Goal: Task Accomplishment & Management: Manage account settings

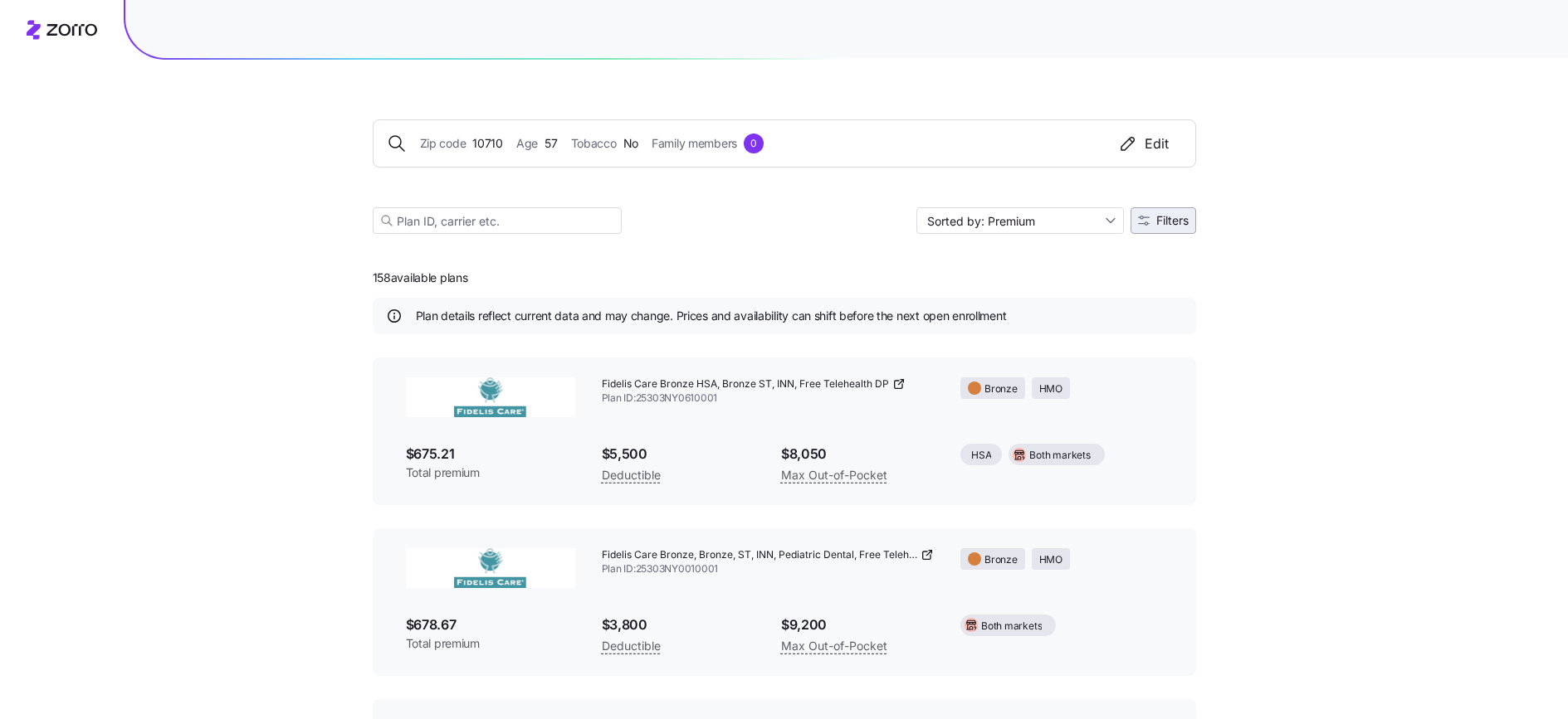
click at [1170, 223] on span "Filters" at bounding box center [1172, 220] width 32 height 12
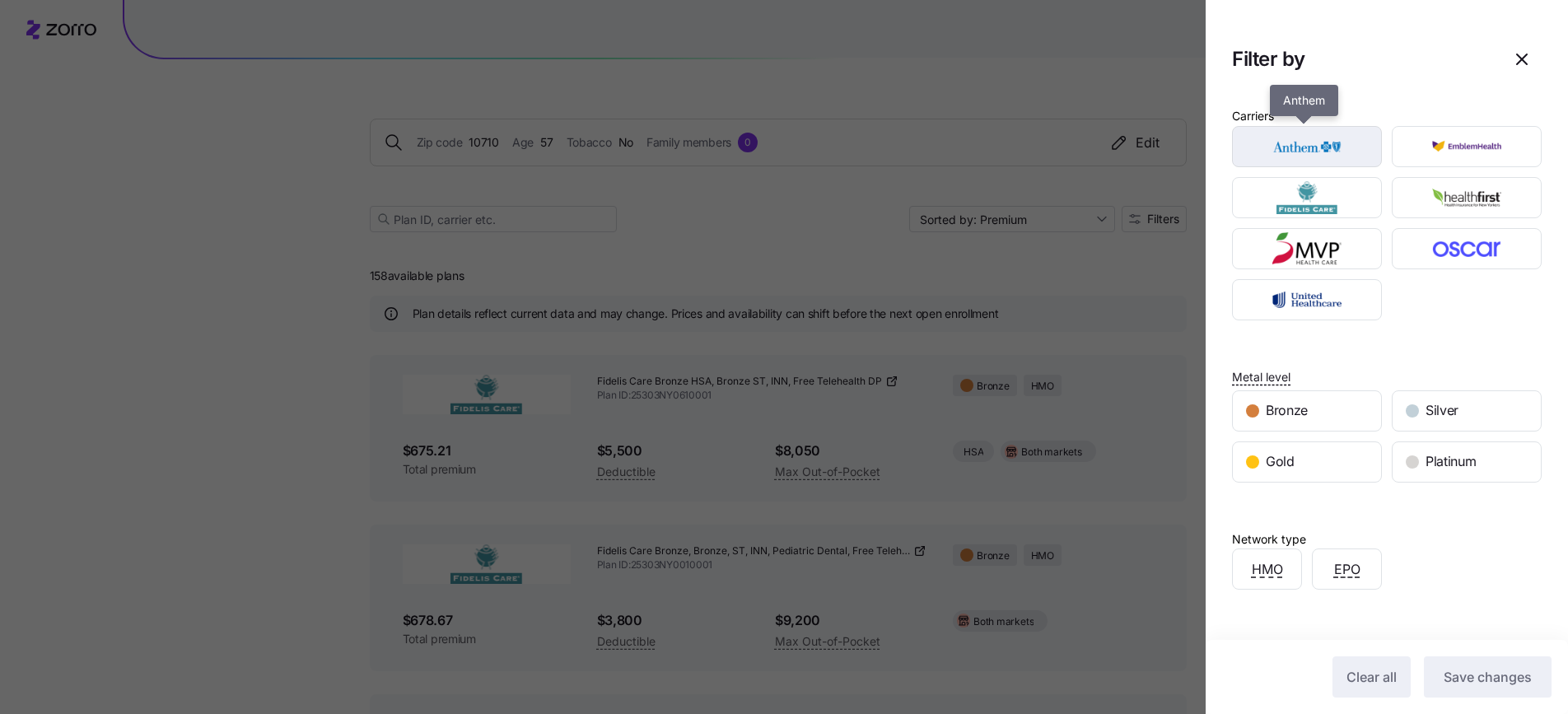
click at [1335, 150] on img "button" at bounding box center [1307, 146] width 121 height 33
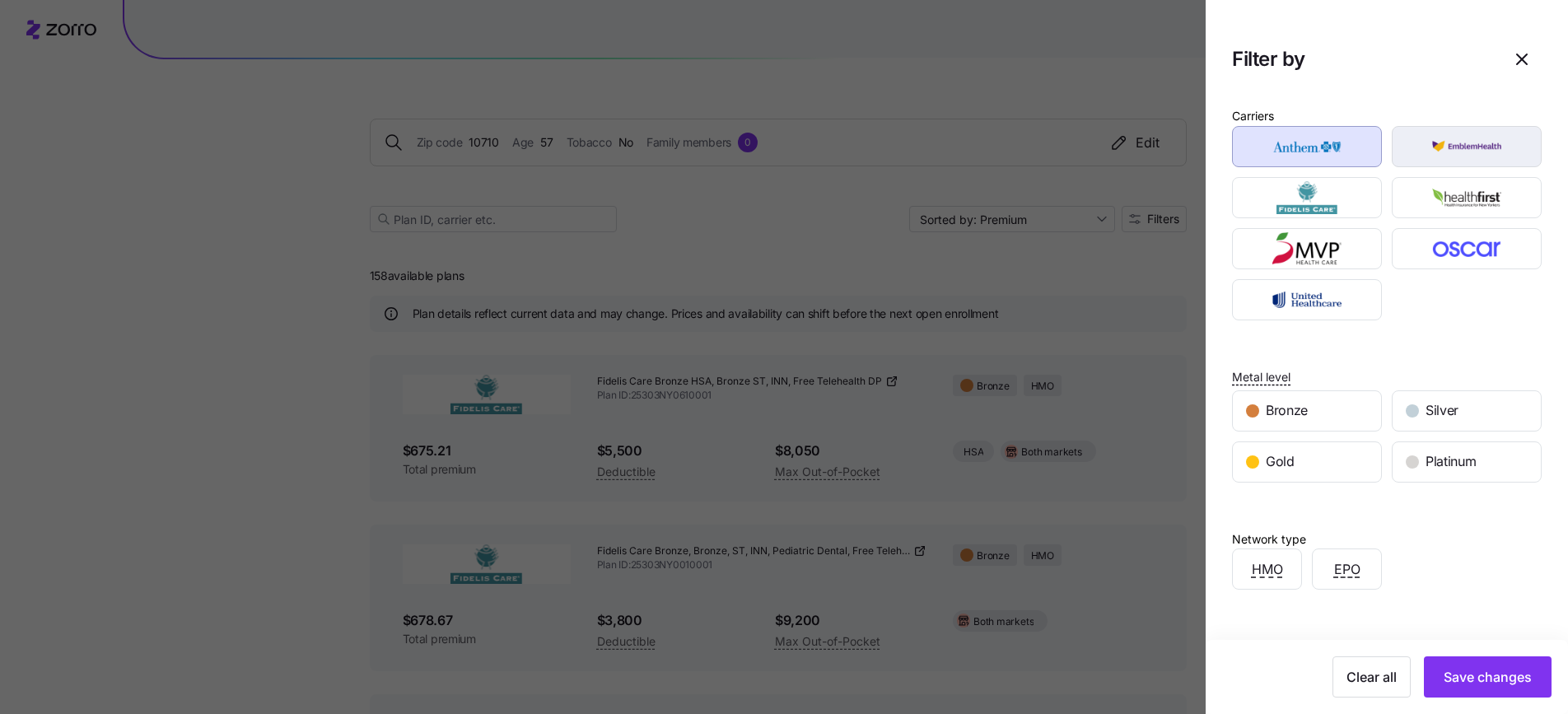
click at [1419, 150] on img "button" at bounding box center [1467, 146] width 121 height 33
click at [1420, 187] on img "button" at bounding box center [1467, 197] width 121 height 33
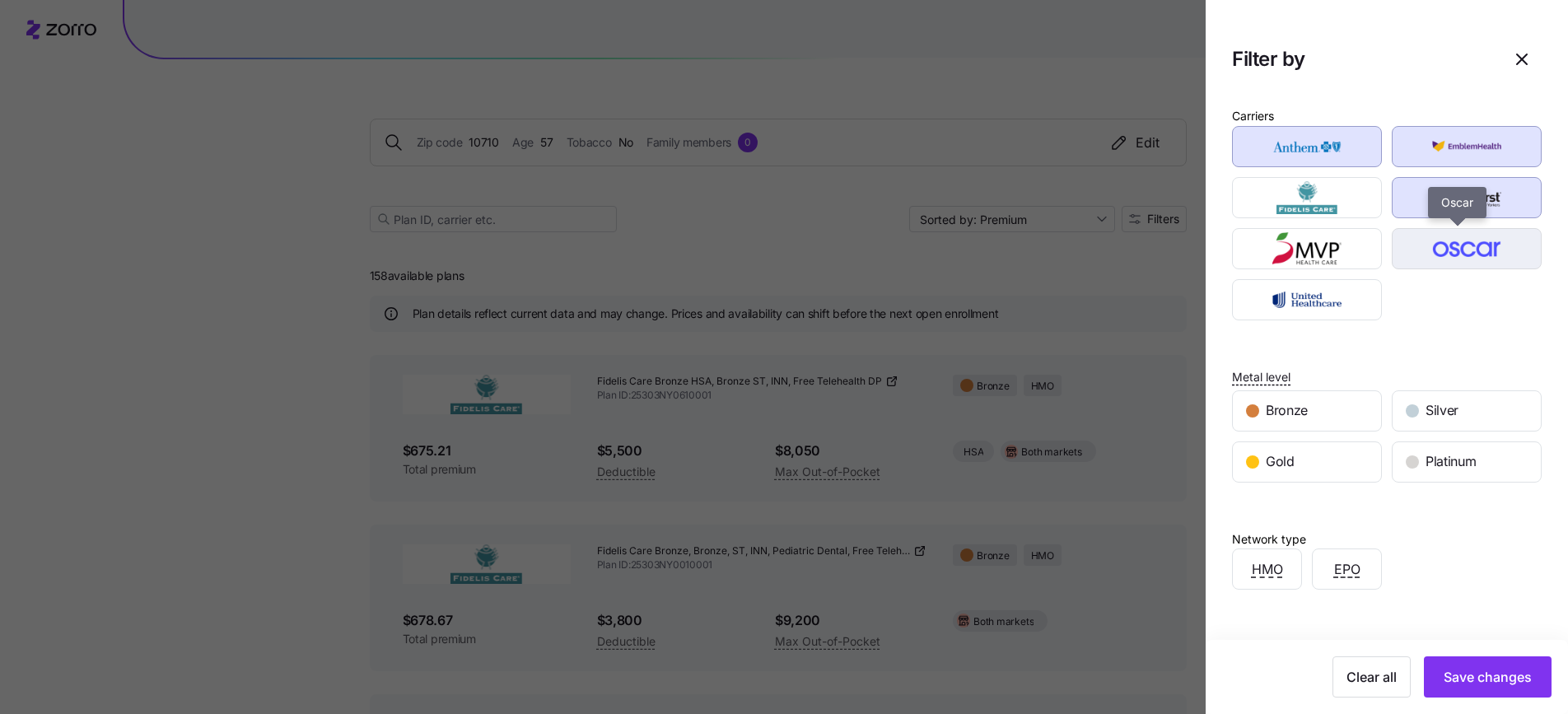
click at [1429, 246] on img "button" at bounding box center [1467, 249] width 121 height 33
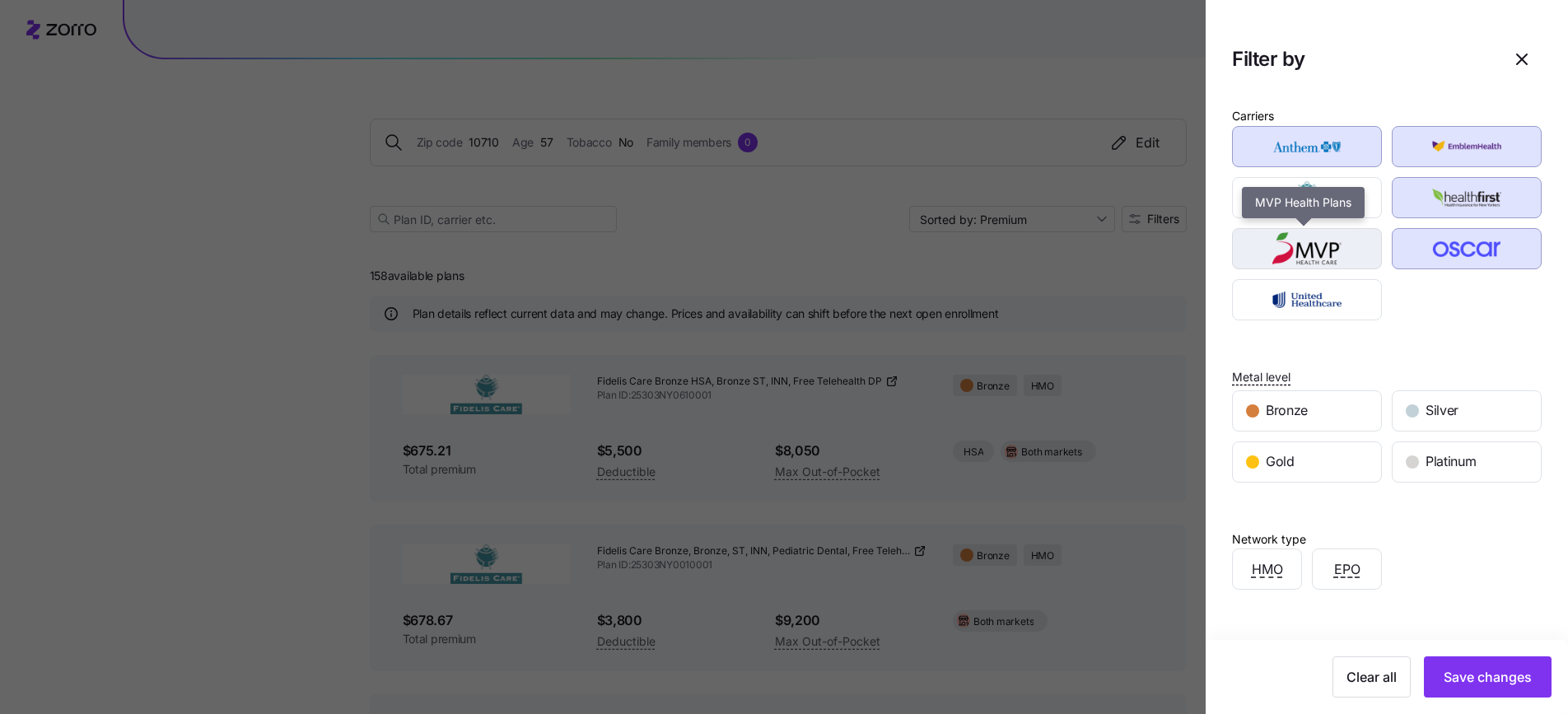
click at [1340, 250] on img "button" at bounding box center [1307, 249] width 121 height 33
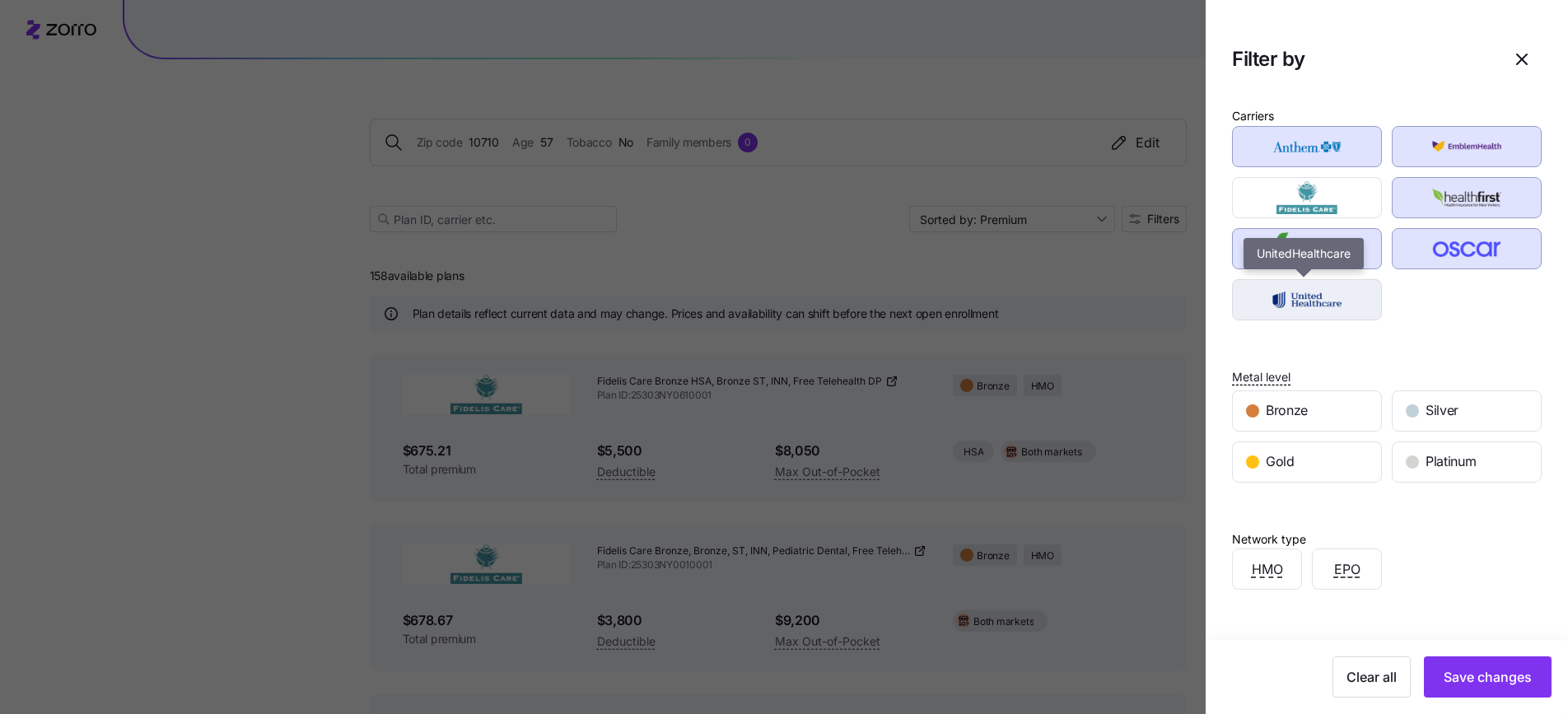
click at [1320, 308] on img "button" at bounding box center [1307, 299] width 121 height 33
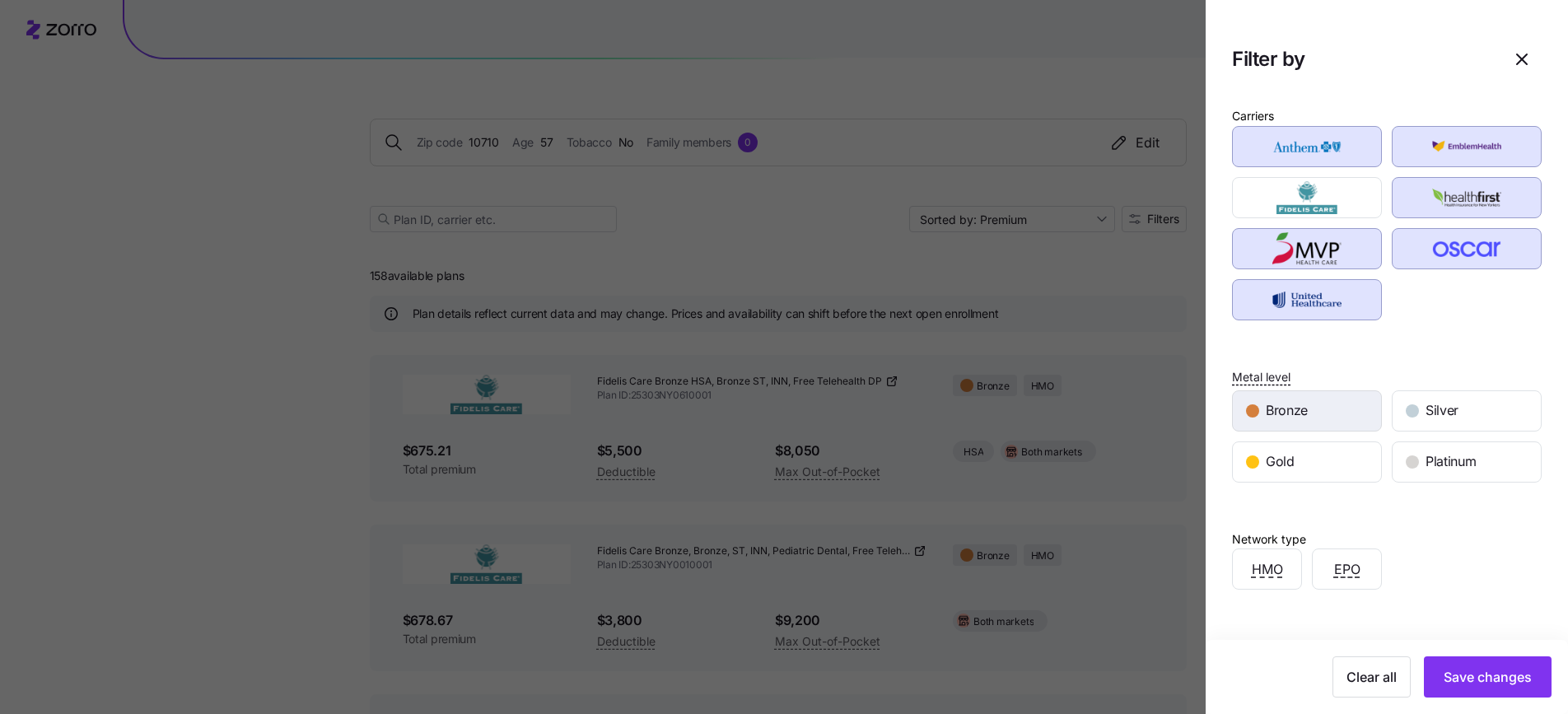
click at [1307, 426] on div "Bronze" at bounding box center [1307, 411] width 149 height 40
click at [1417, 418] on div "Silver" at bounding box center [1467, 411] width 149 height 40
click at [1346, 414] on div "Bronze" at bounding box center [1307, 411] width 149 height 40
click at [1431, 414] on span "Silver" at bounding box center [1442, 411] width 33 height 20
click at [1462, 686] on span "Save changes" at bounding box center [1488, 677] width 88 height 19
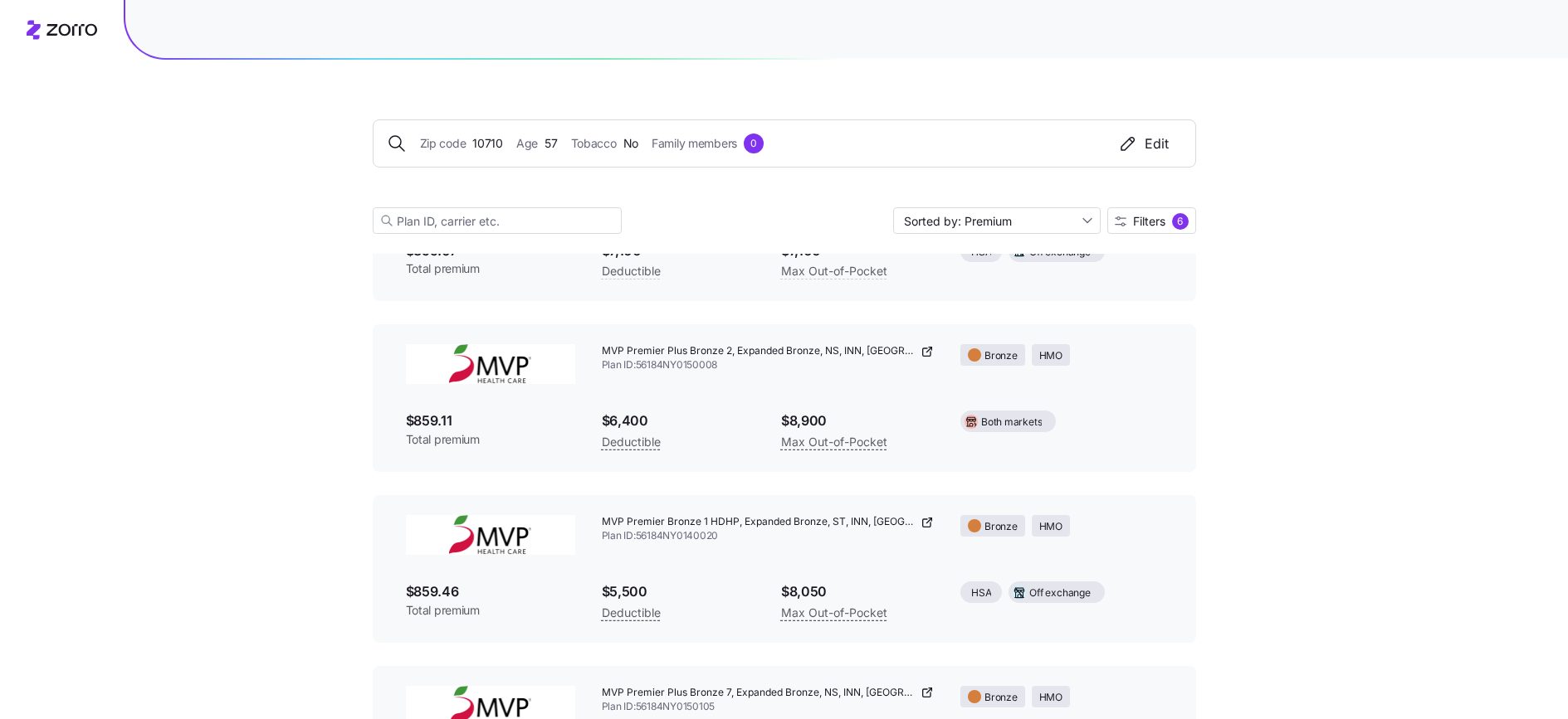
scroll to position [2186, 0]
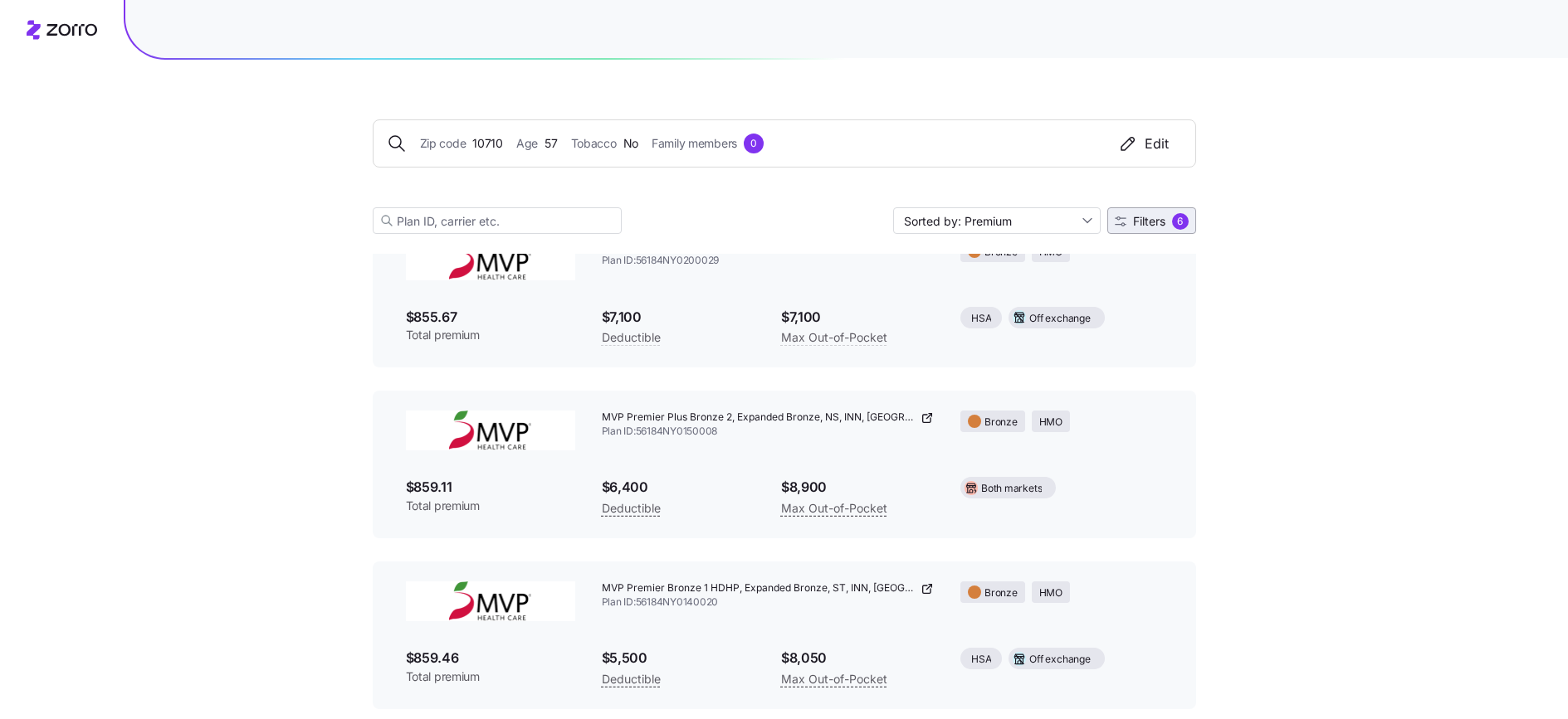
click at [1162, 225] on span "Filters" at bounding box center [1149, 221] width 32 height 12
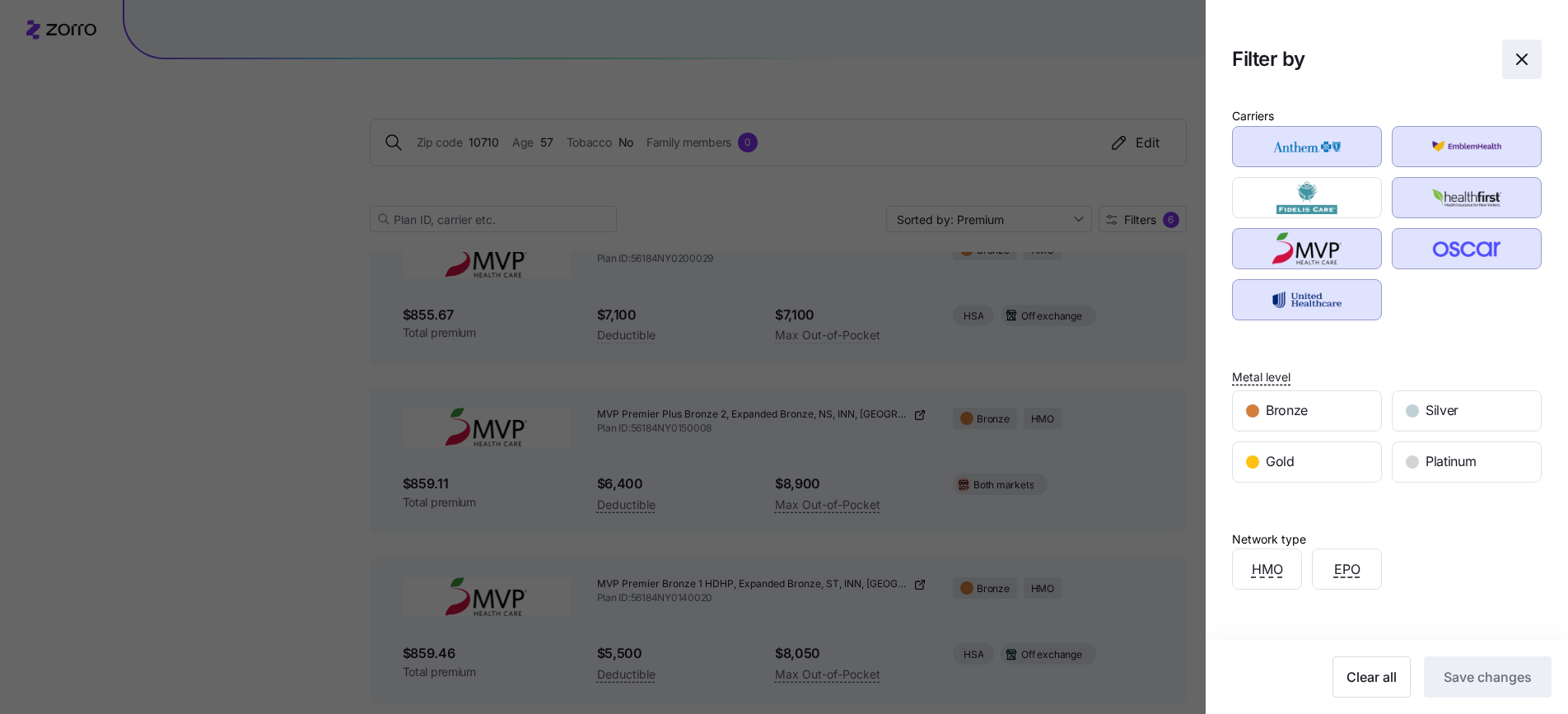
click at [1512, 60] on icon "button" at bounding box center [1522, 59] width 19 height 19
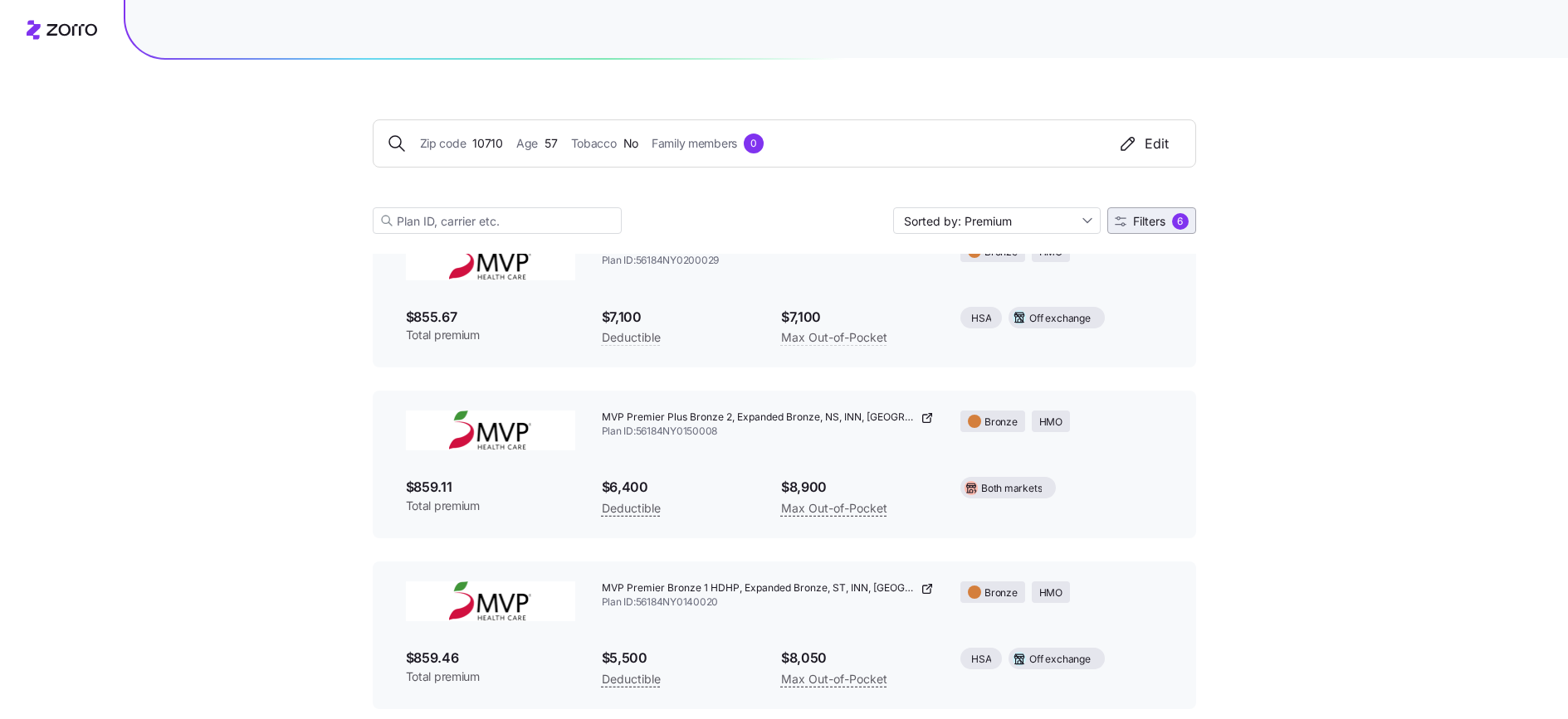
click at [1165, 219] on span "Filters" at bounding box center [1149, 221] width 32 height 12
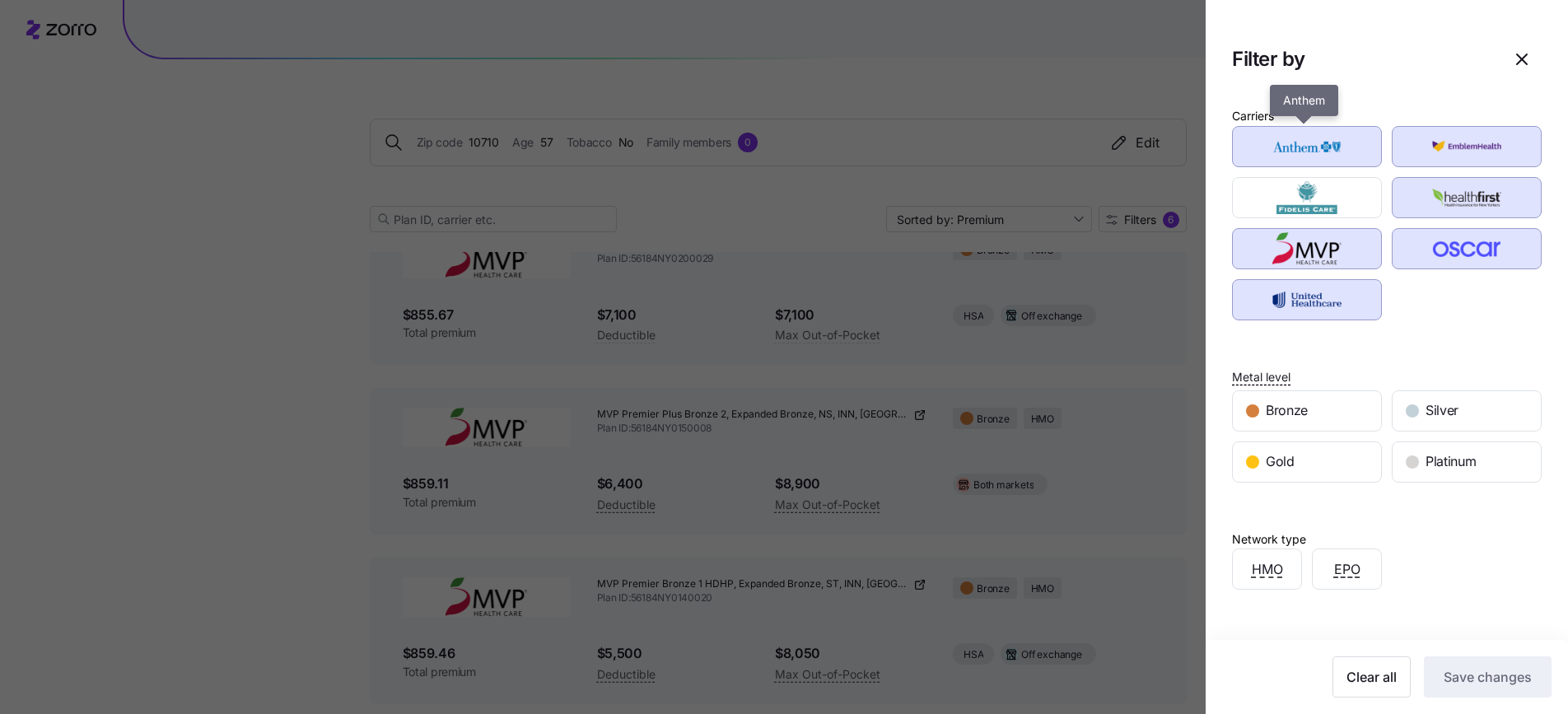
click at [1351, 154] on img "button" at bounding box center [1307, 146] width 121 height 33
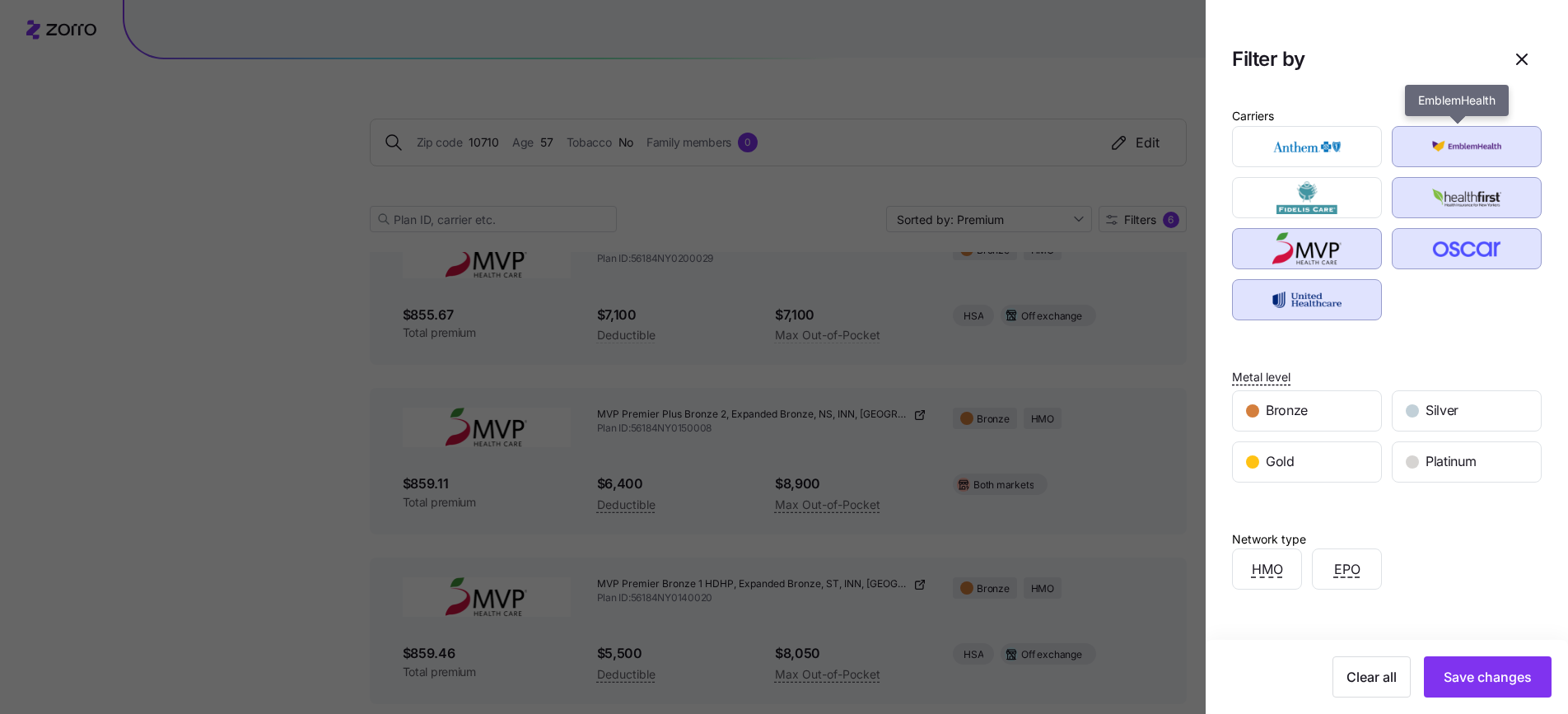
click at [1433, 153] on img "button" at bounding box center [1467, 146] width 121 height 33
drag, startPoint x: 1431, startPoint y: 189, endPoint x: 1432, endPoint y: 199, distance: 10.0
click at [1431, 189] on img "button" at bounding box center [1467, 197] width 121 height 33
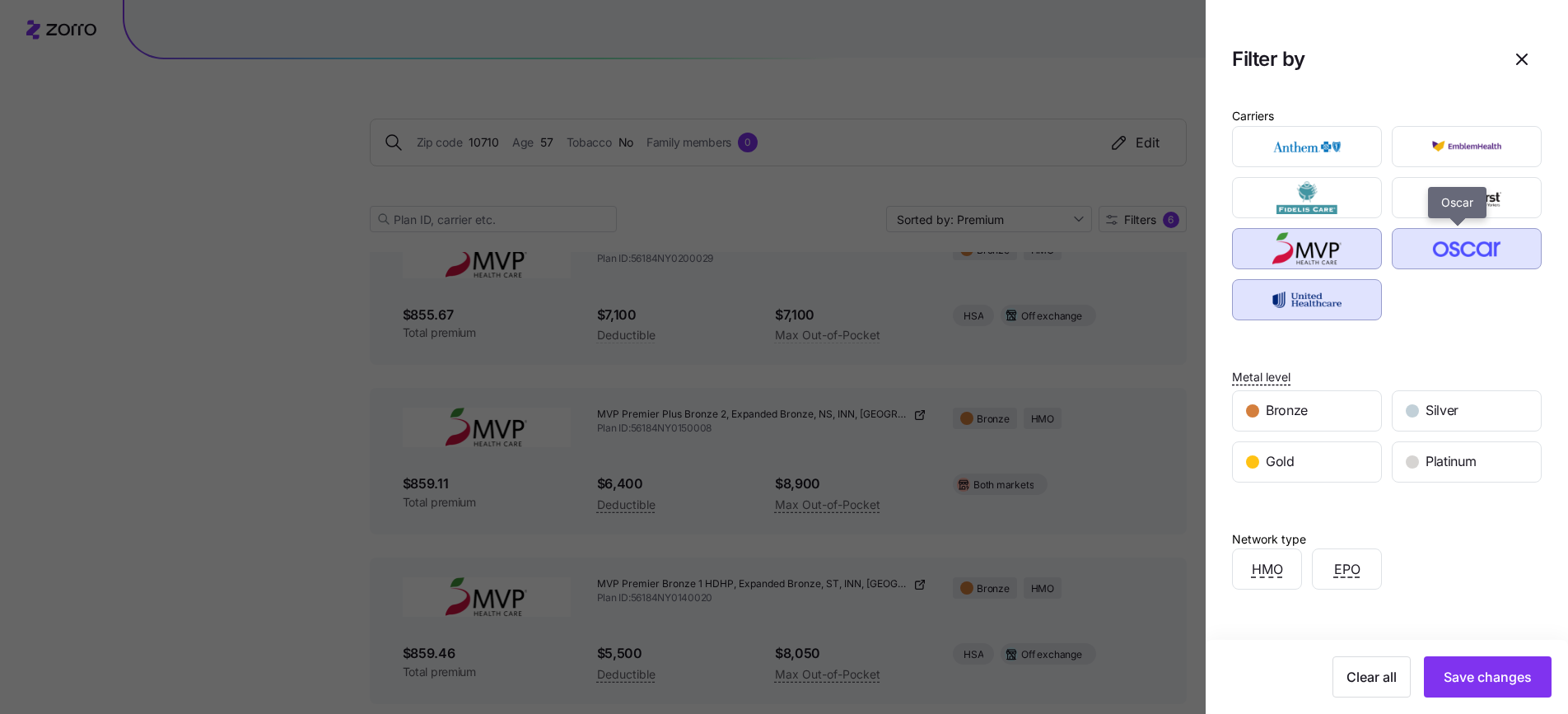
click at [1433, 248] on img "button" at bounding box center [1467, 249] width 121 height 33
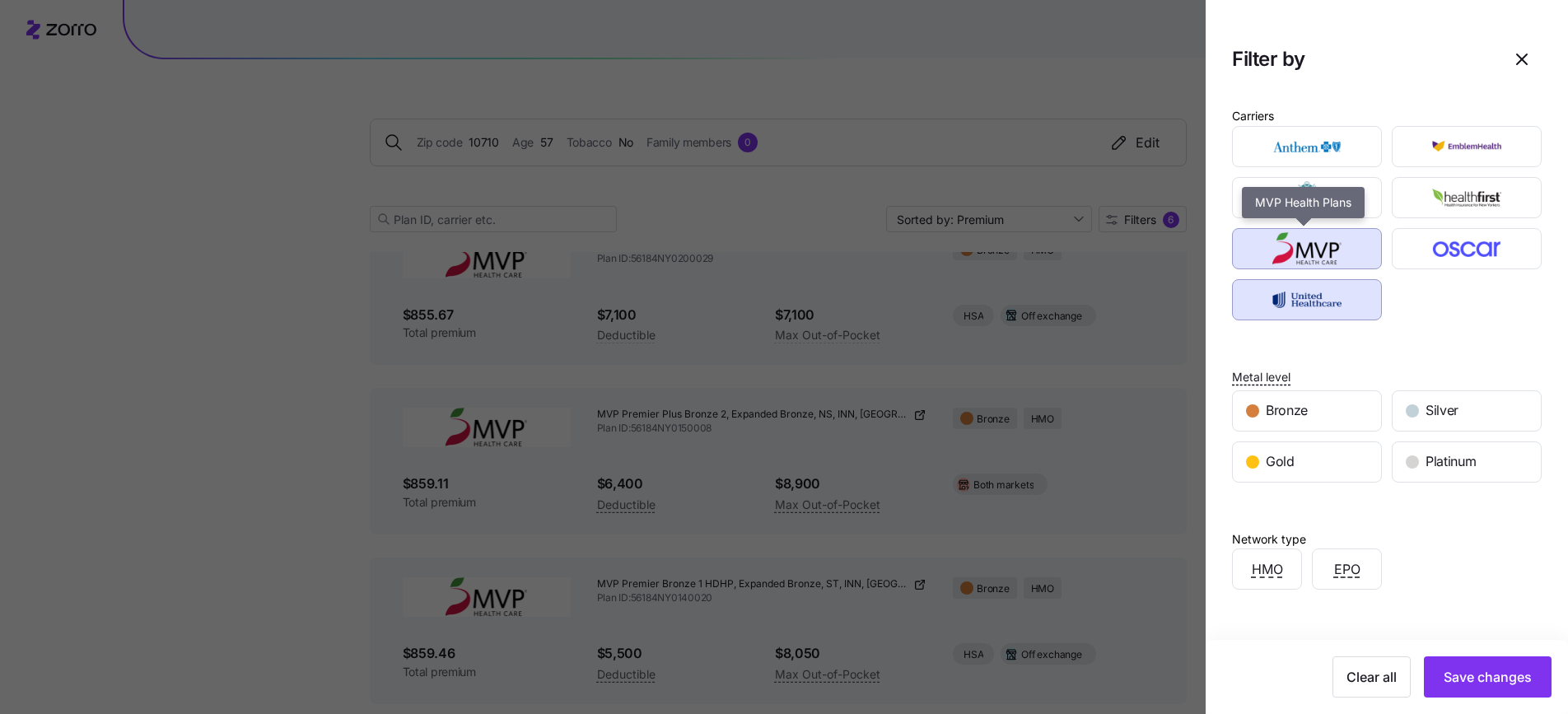
click at [1324, 254] on img "button" at bounding box center [1307, 249] width 121 height 33
click at [1319, 290] on img "button" at bounding box center [1307, 299] width 121 height 33
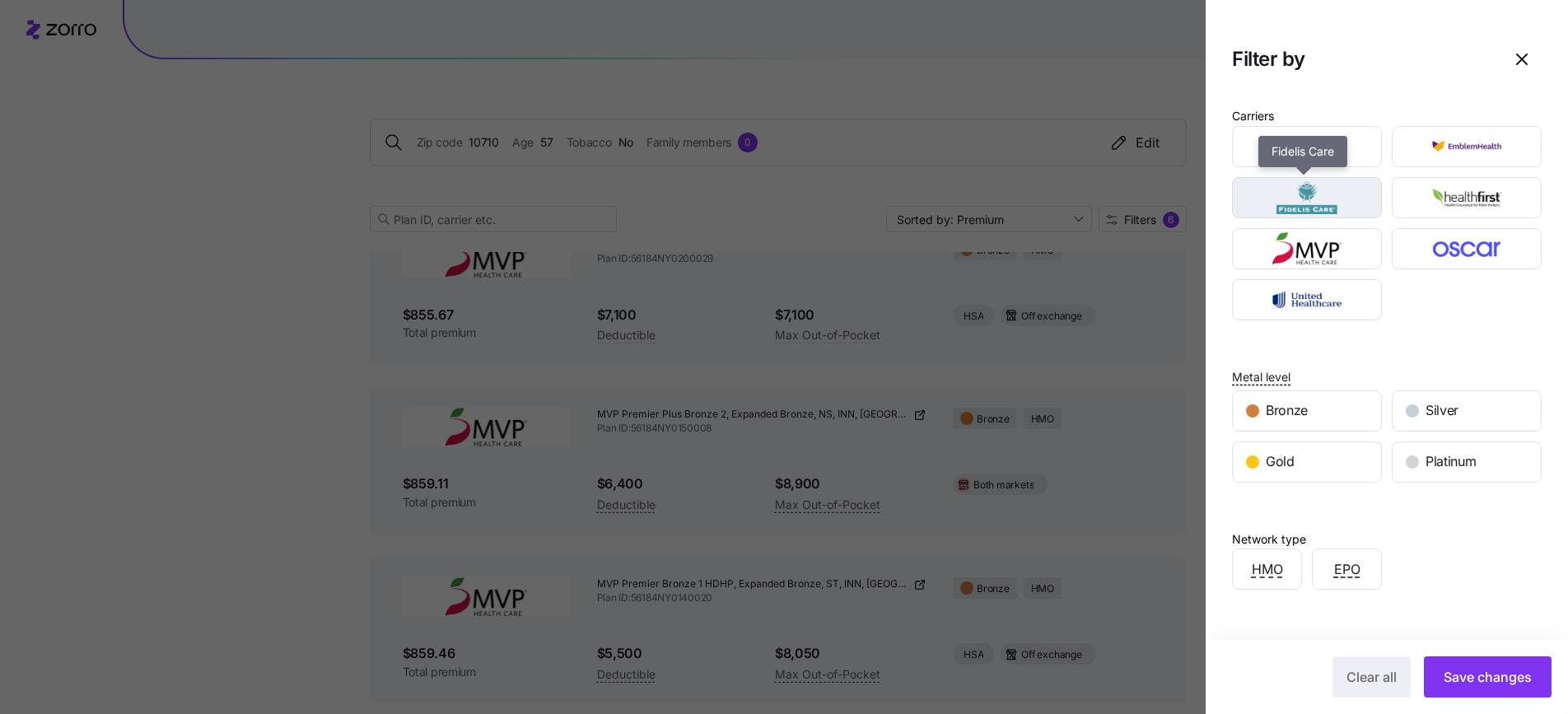
click at [1328, 217] on div "button" at bounding box center [1307, 197] width 149 height 40
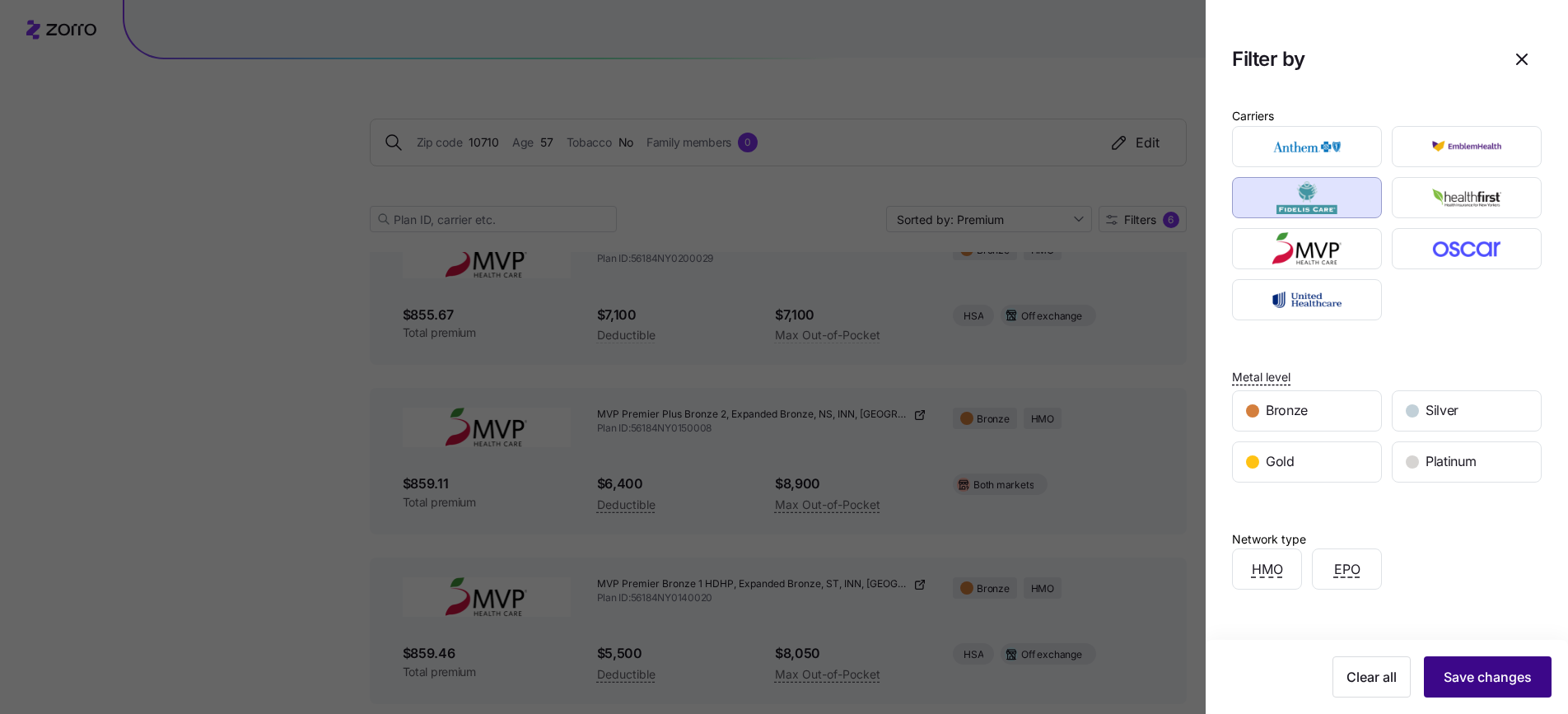
click at [1446, 678] on span "Save changes" at bounding box center [1488, 677] width 88 height 19
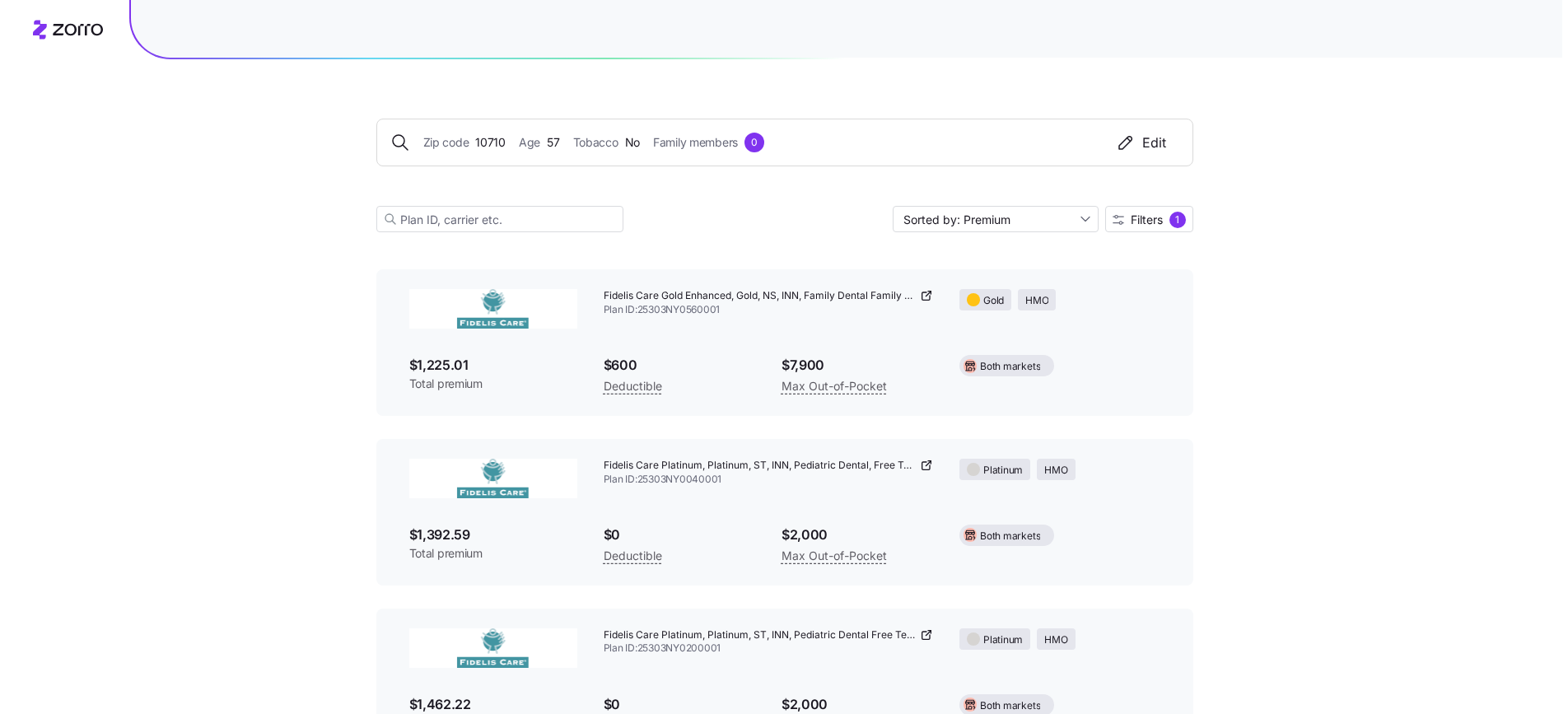
scroll to position [2693, 0]
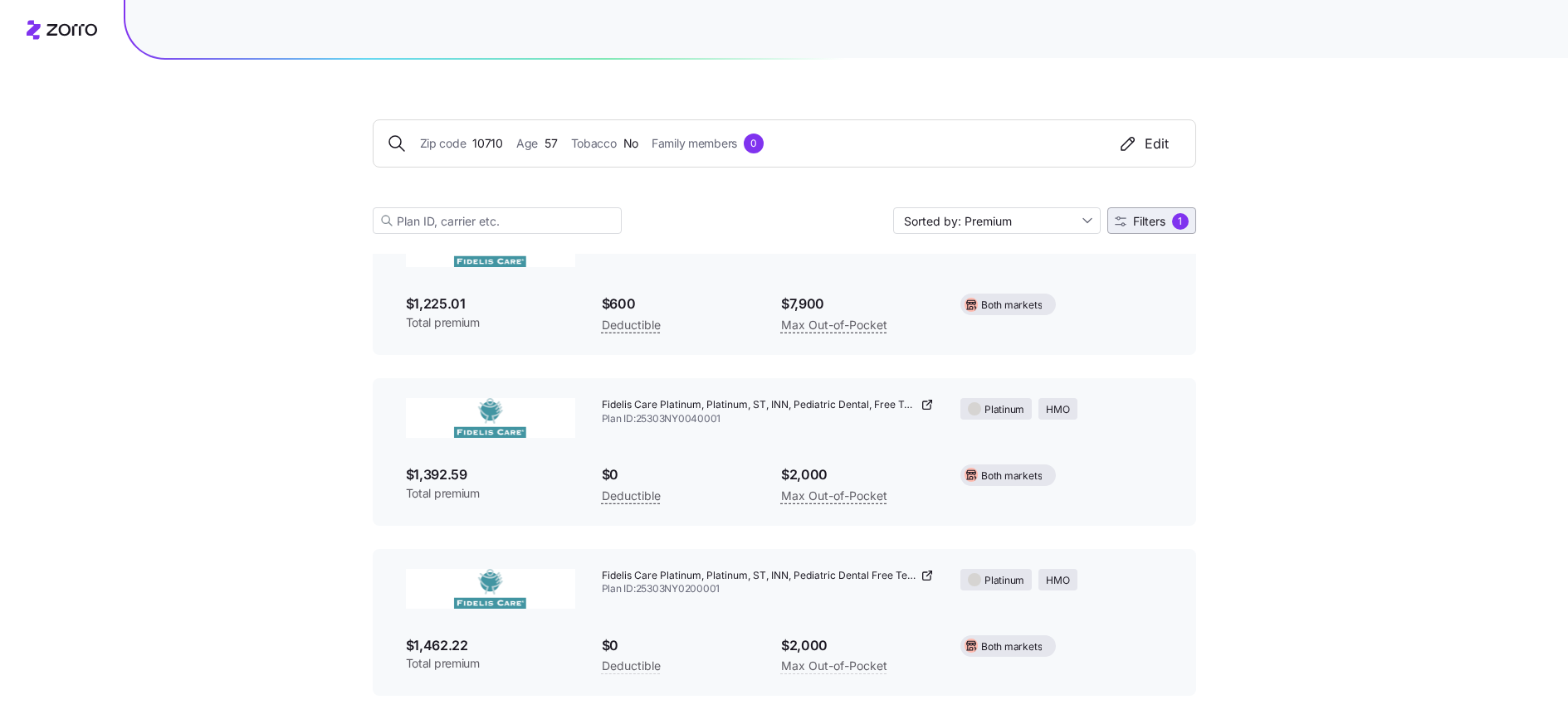
click at [1152, 223] on span "Filters" at bounding box center [1149, 221] width 32 height 12
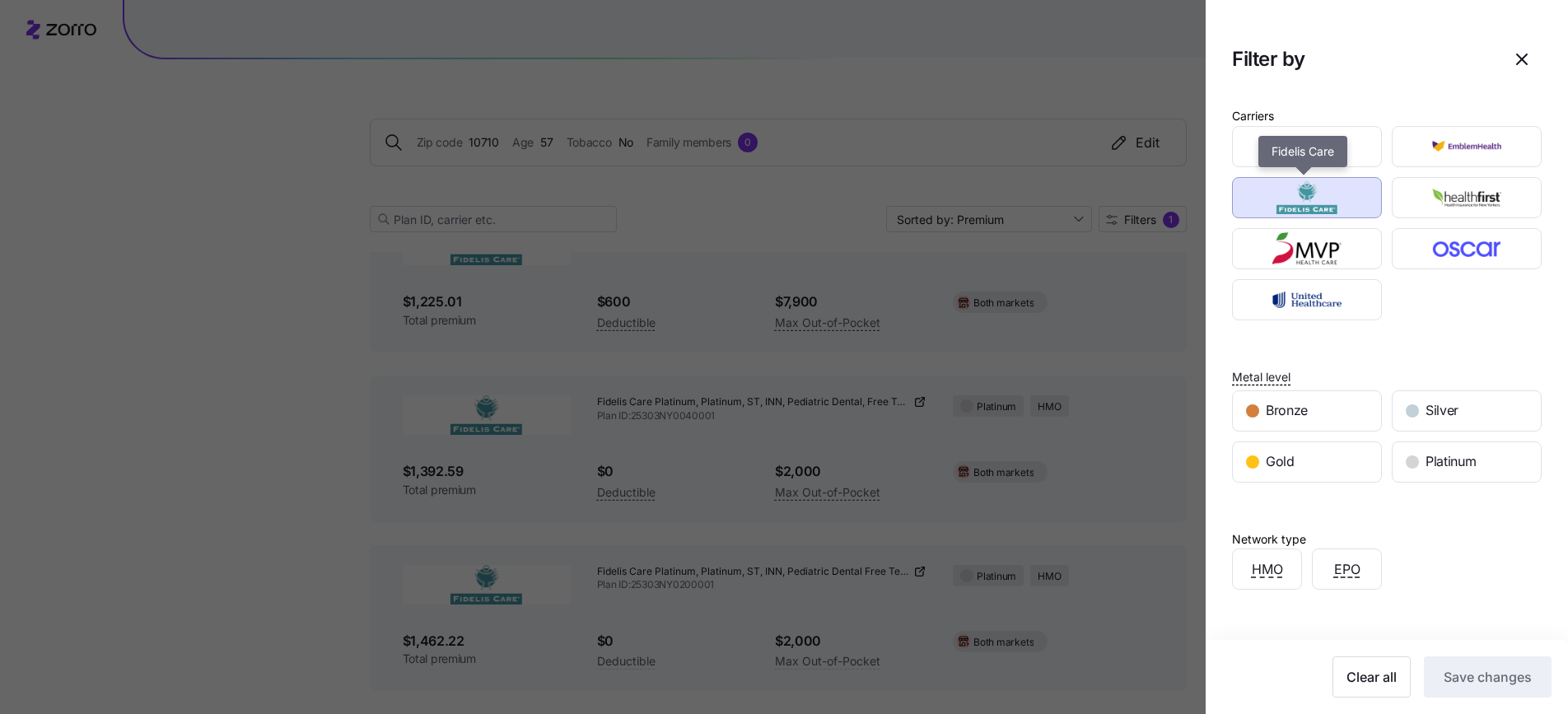
click at [1329, 210] on img "button" at bounding box center [1307, 197] width 121 height 33
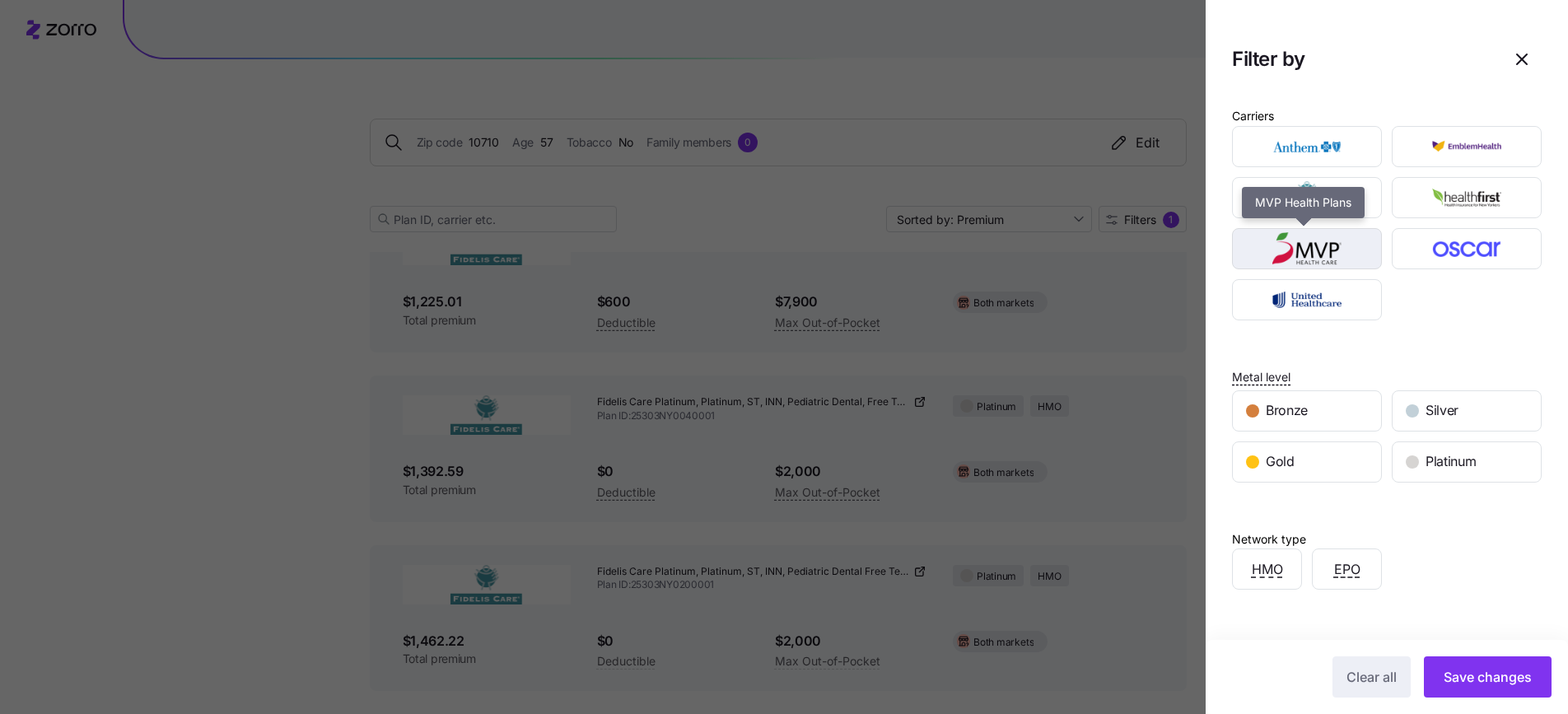
click at [1334, 251] on img "button" at bounding box center [1307, 249] width 121 height 33
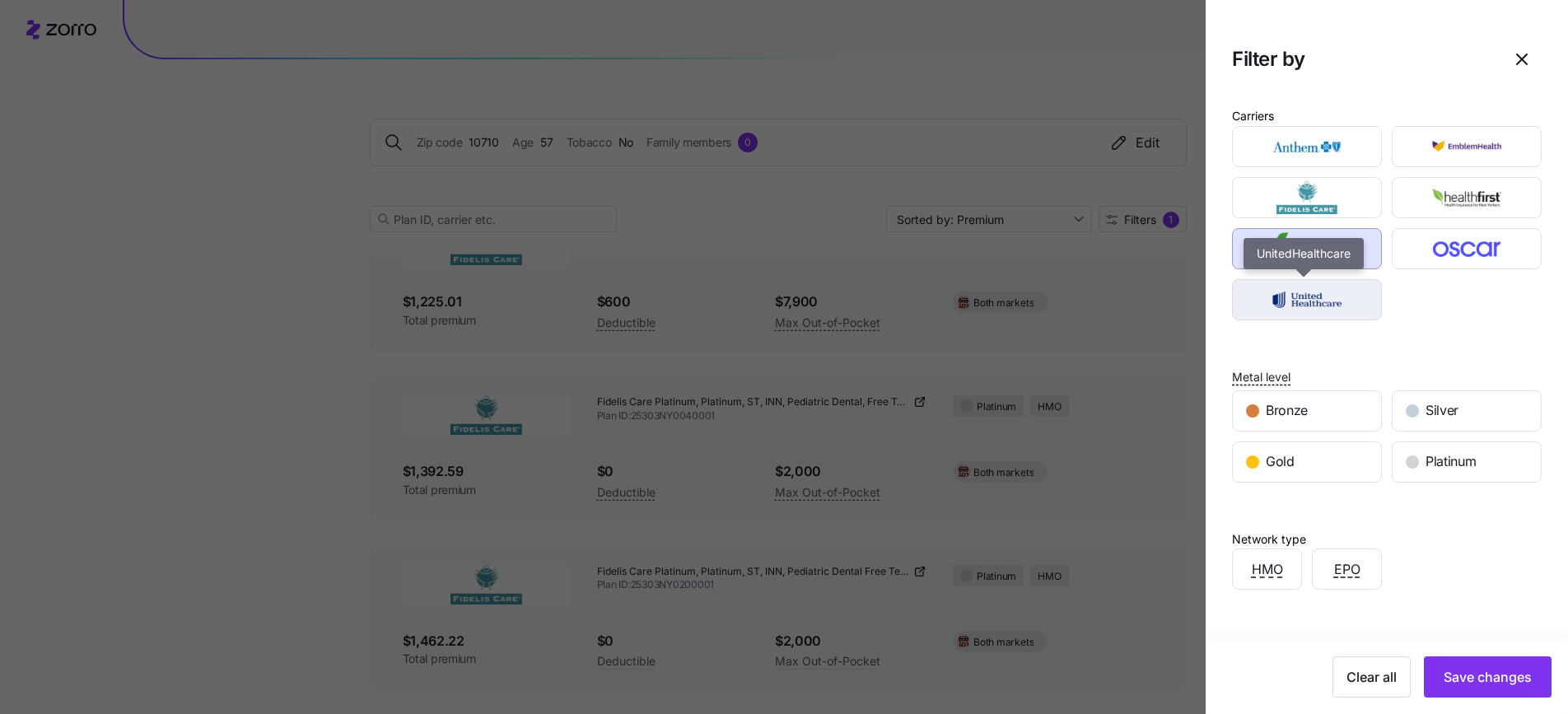
click at [1335, 306] on img "button" at bounding box center [1307, 299] width 121 height 33
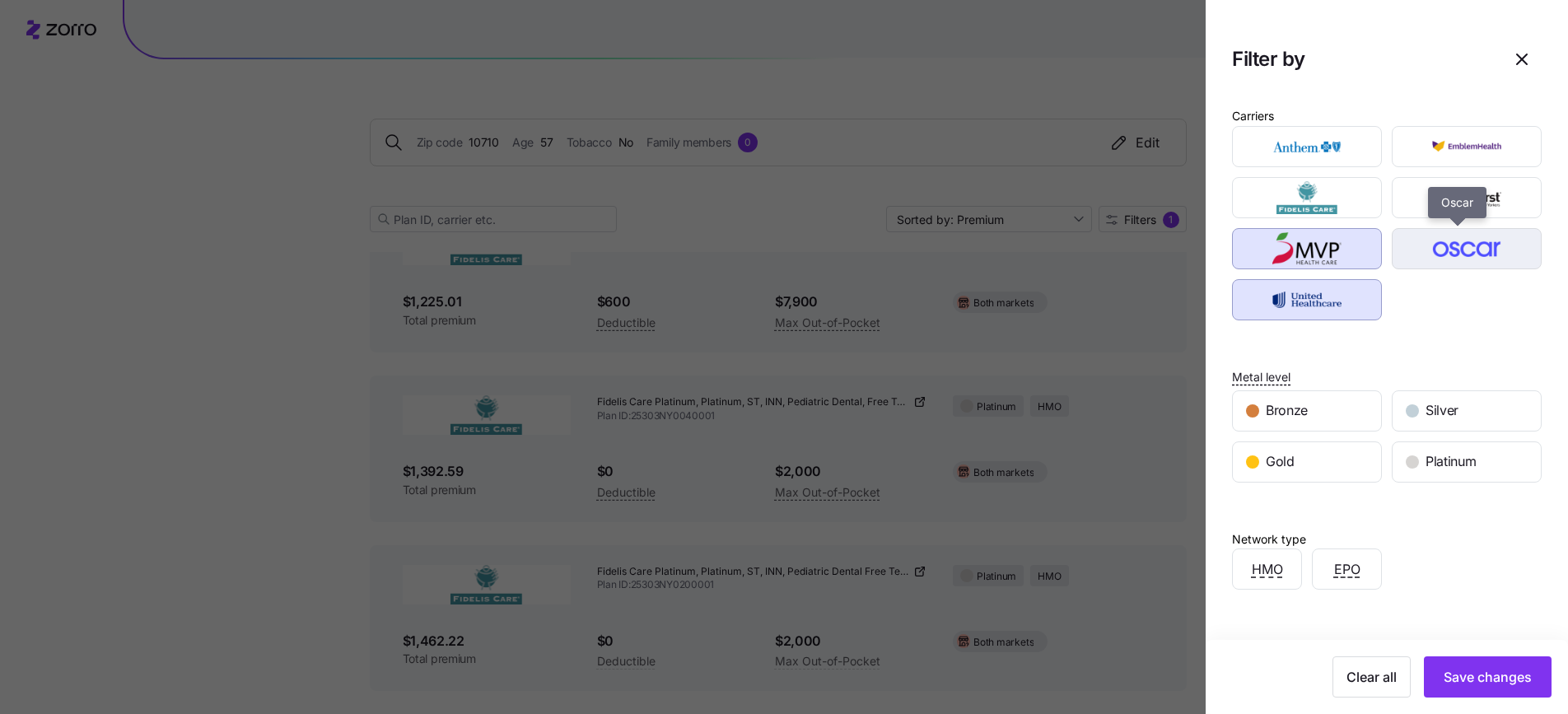
click at [1422, 259] on img "button" at bounding box center [1467, 249] width 121 height 33
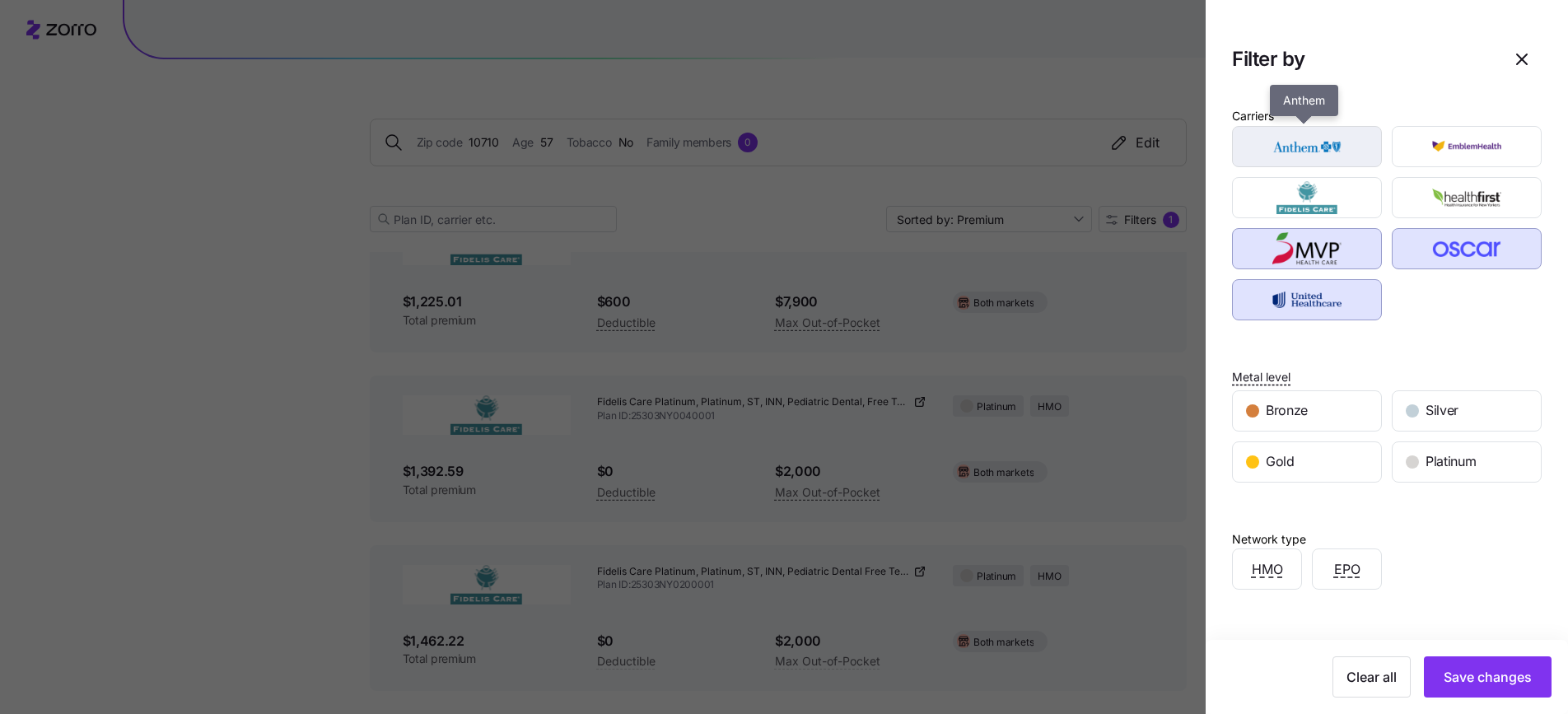
click at [1335, 155] on img "button" at bounding box center [1307, 146] width 121 height 33
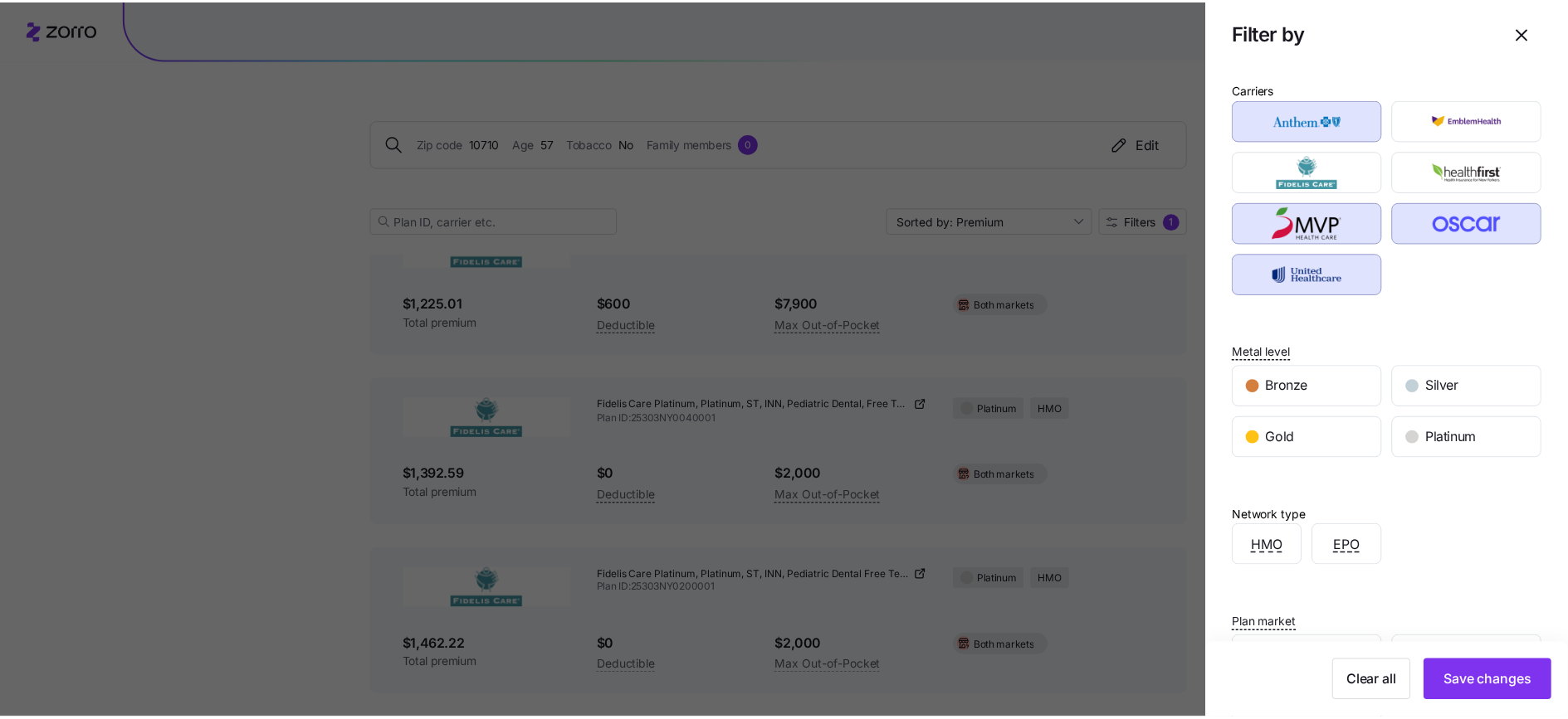
scroll to position [251, 0]
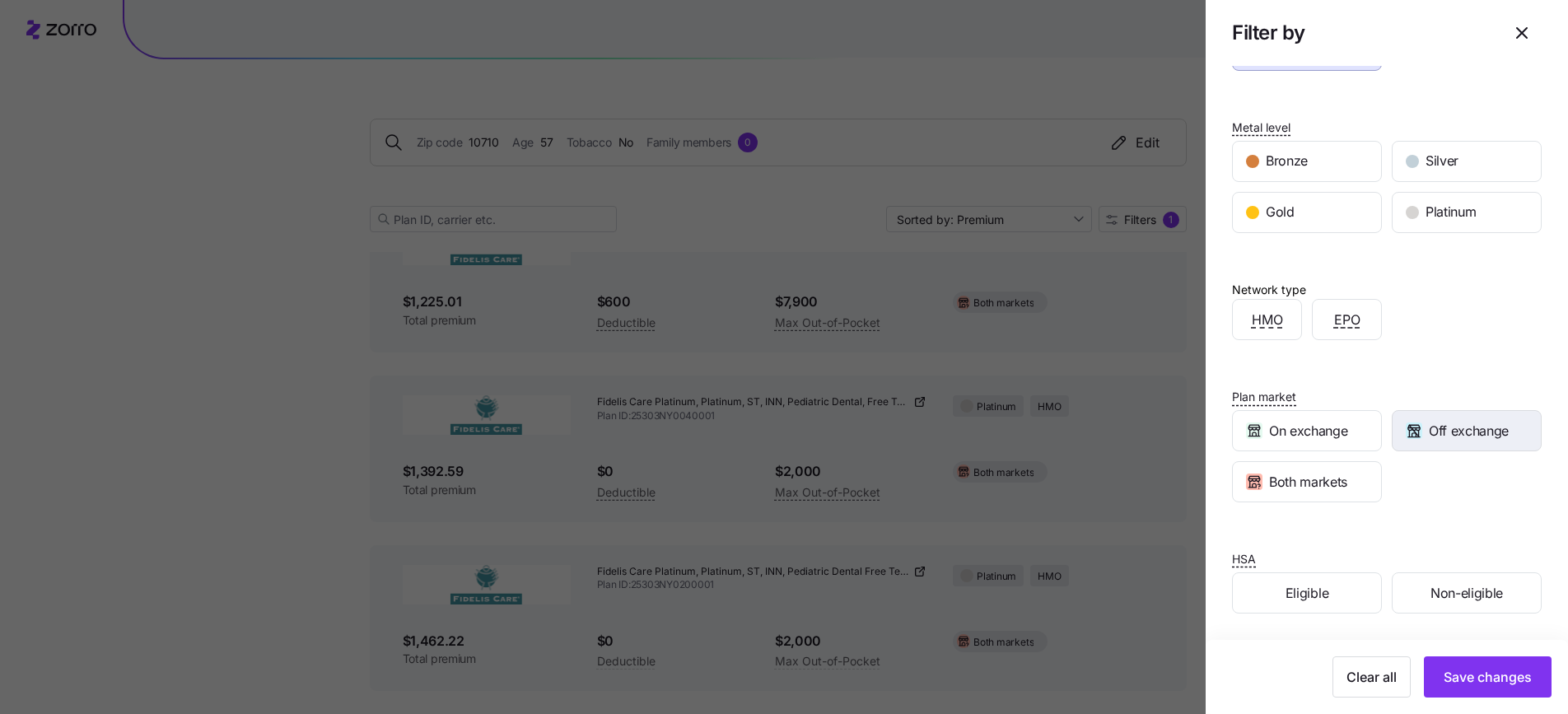
click at [1455, 423] on span "Off exchange" at bounding box center [1469, 431] width 80 height 20
click at [1368, 480] on div "Both markets" at bounding box center [1307, 481] width 149 height 40
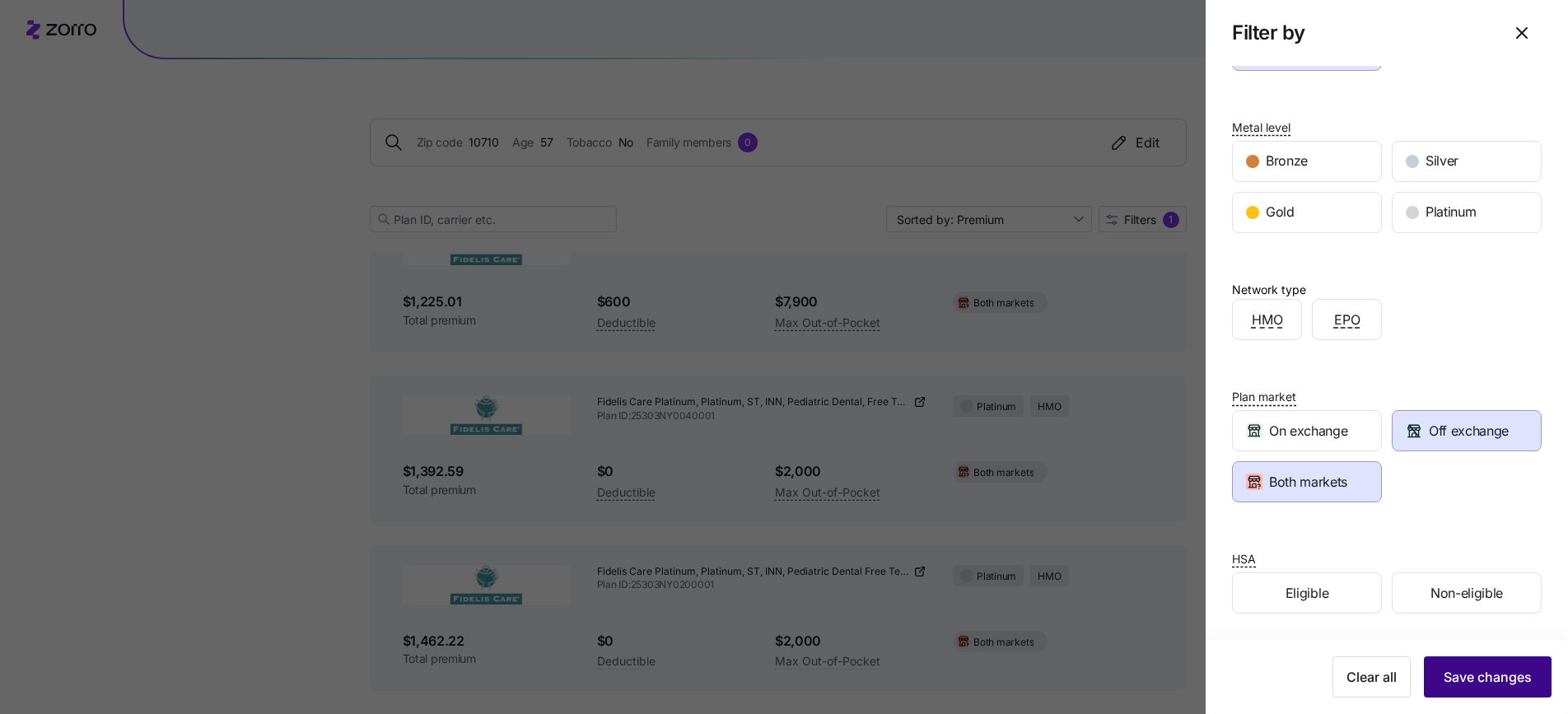
click at [1480, 678] on span "Save changes" at bounding box center [1488, 677] width 88 height 19
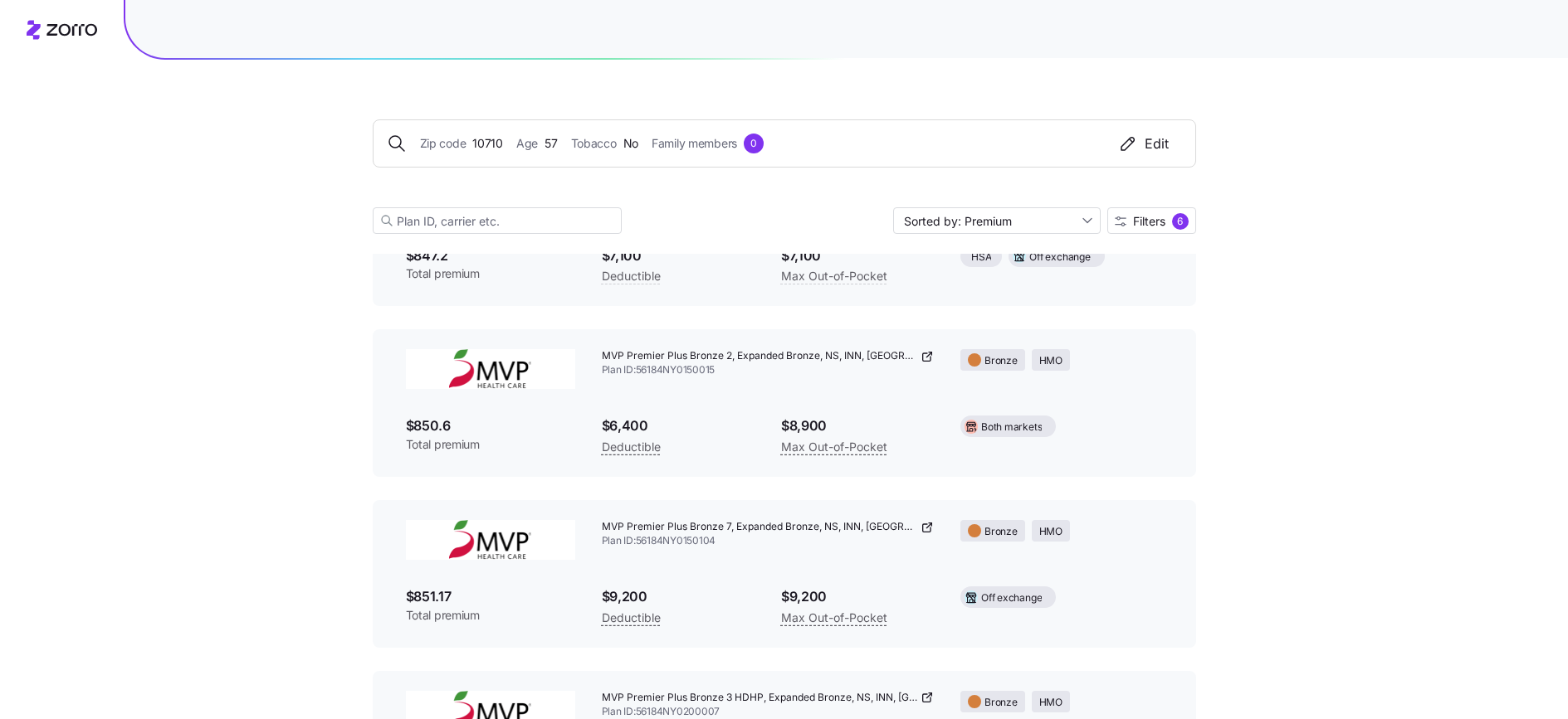
scroll to position [0, 0]
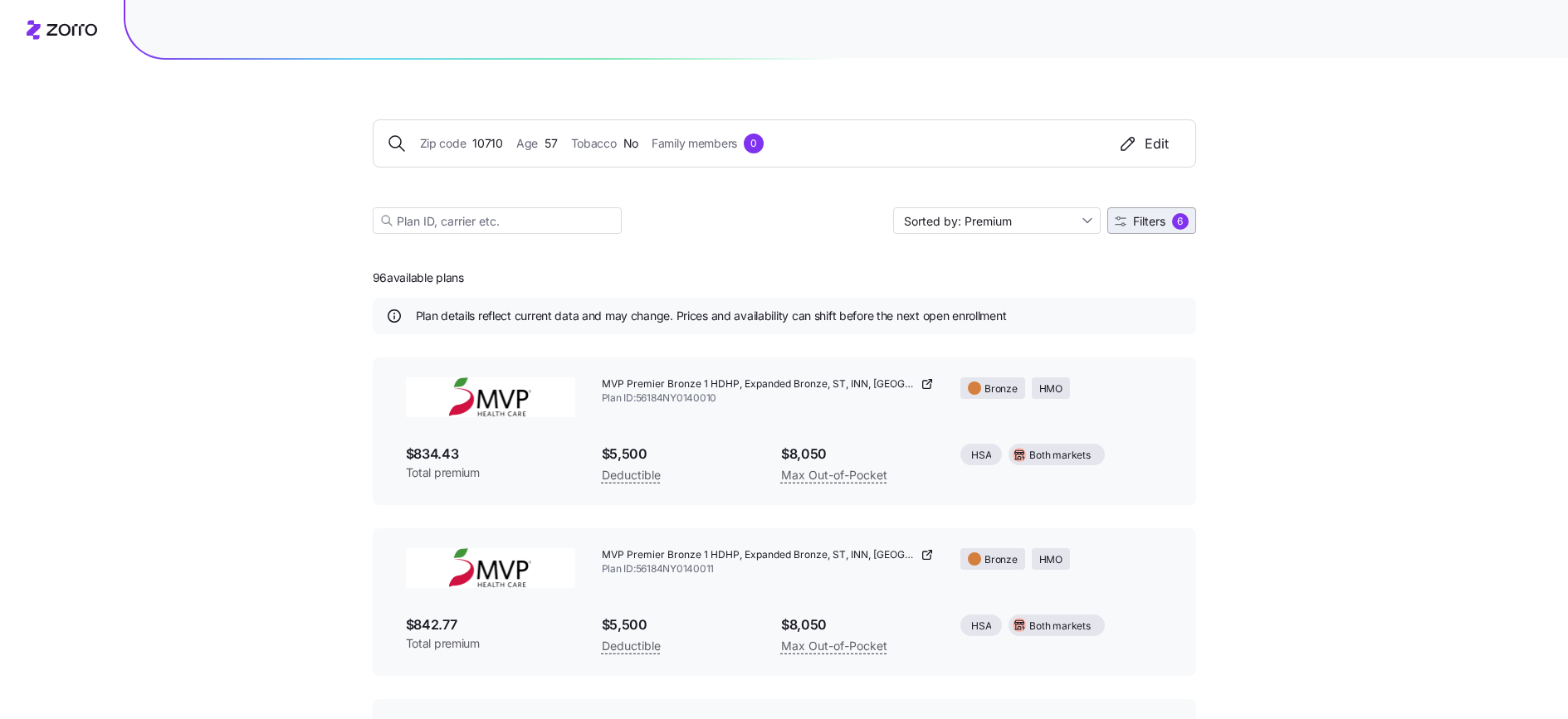
click at [1140, 225] on span "Filters" at bounding box center [1149, 221] width 32 height 12
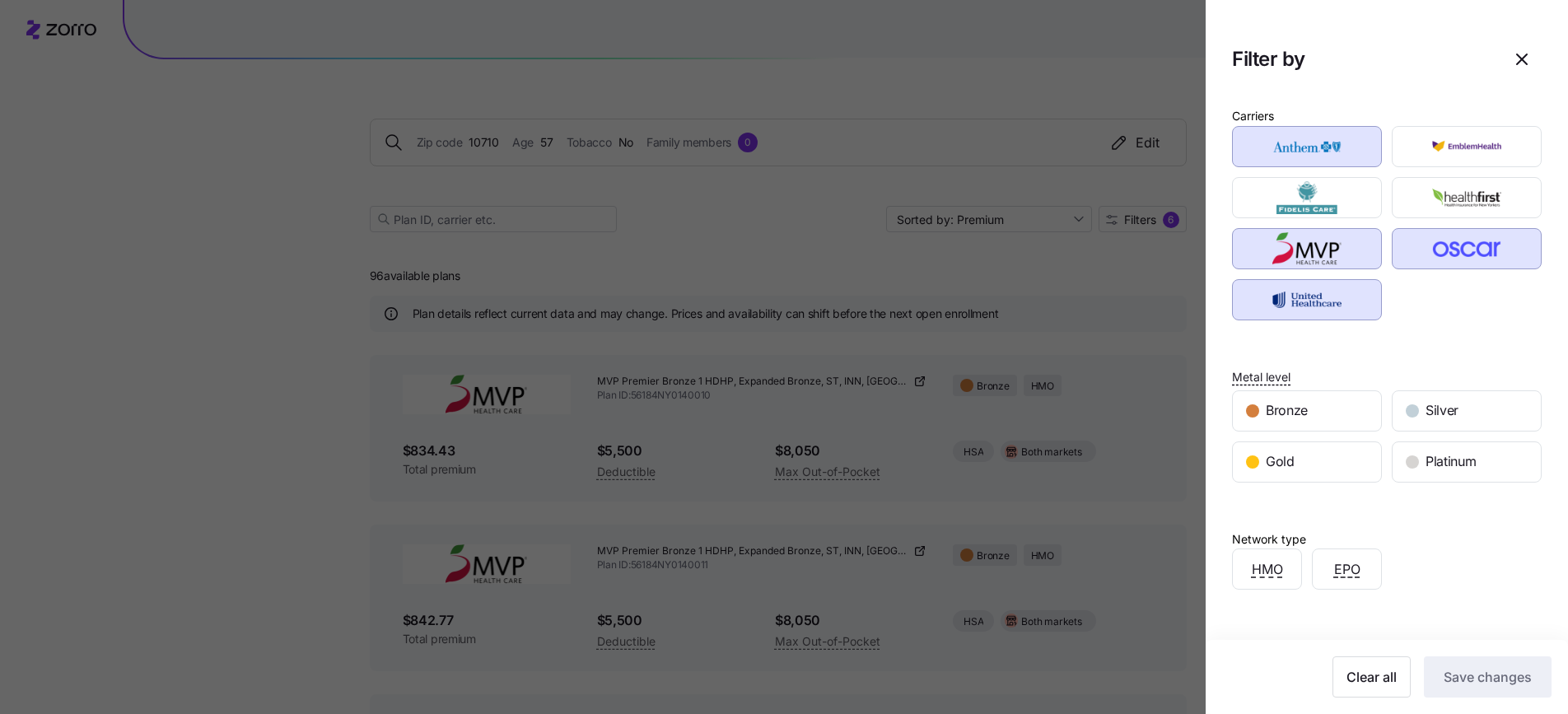
click at [196, 347] on div at bounding box center [784, 357] width 1568 height 714
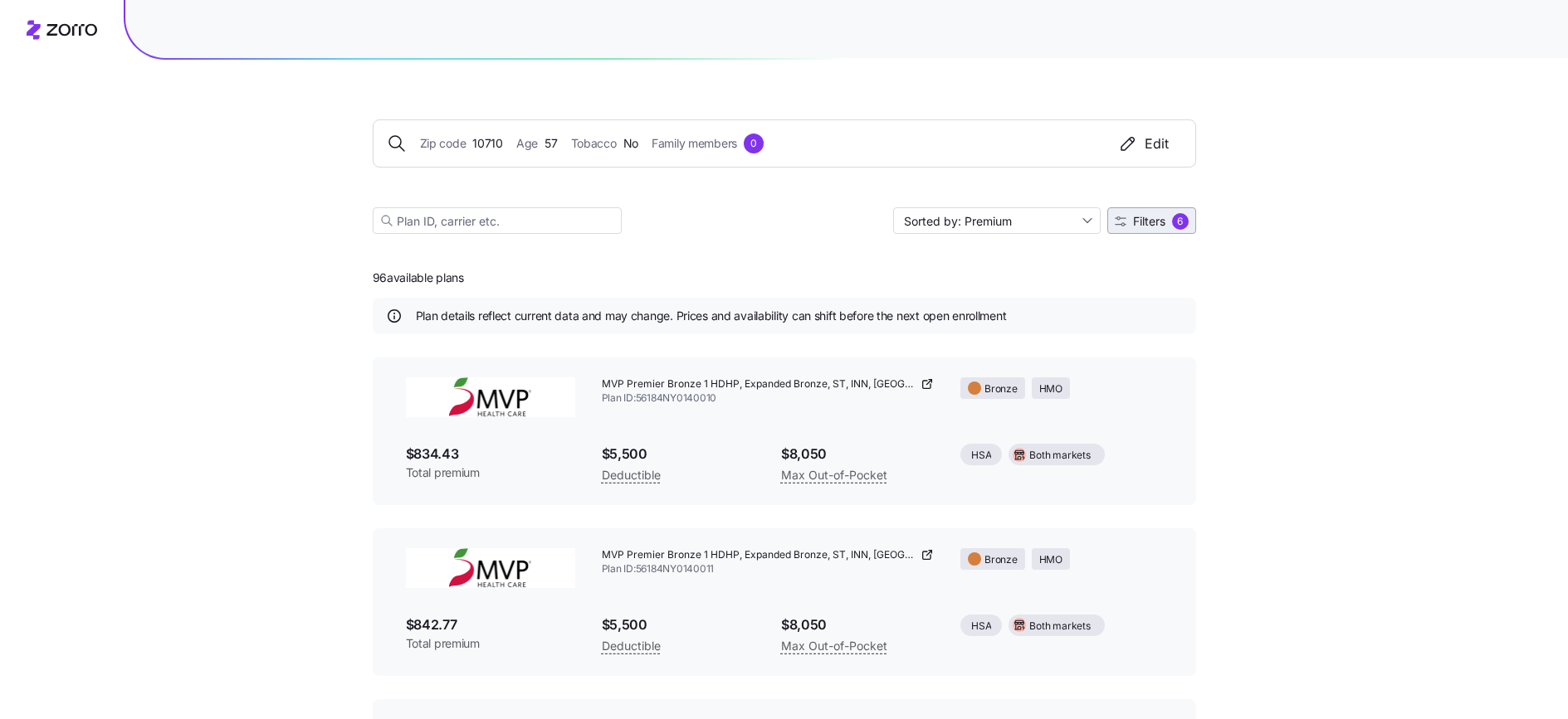
click at [1157, 223] on span "Filters" at bounding box center [1149, 221] width 32 height 12
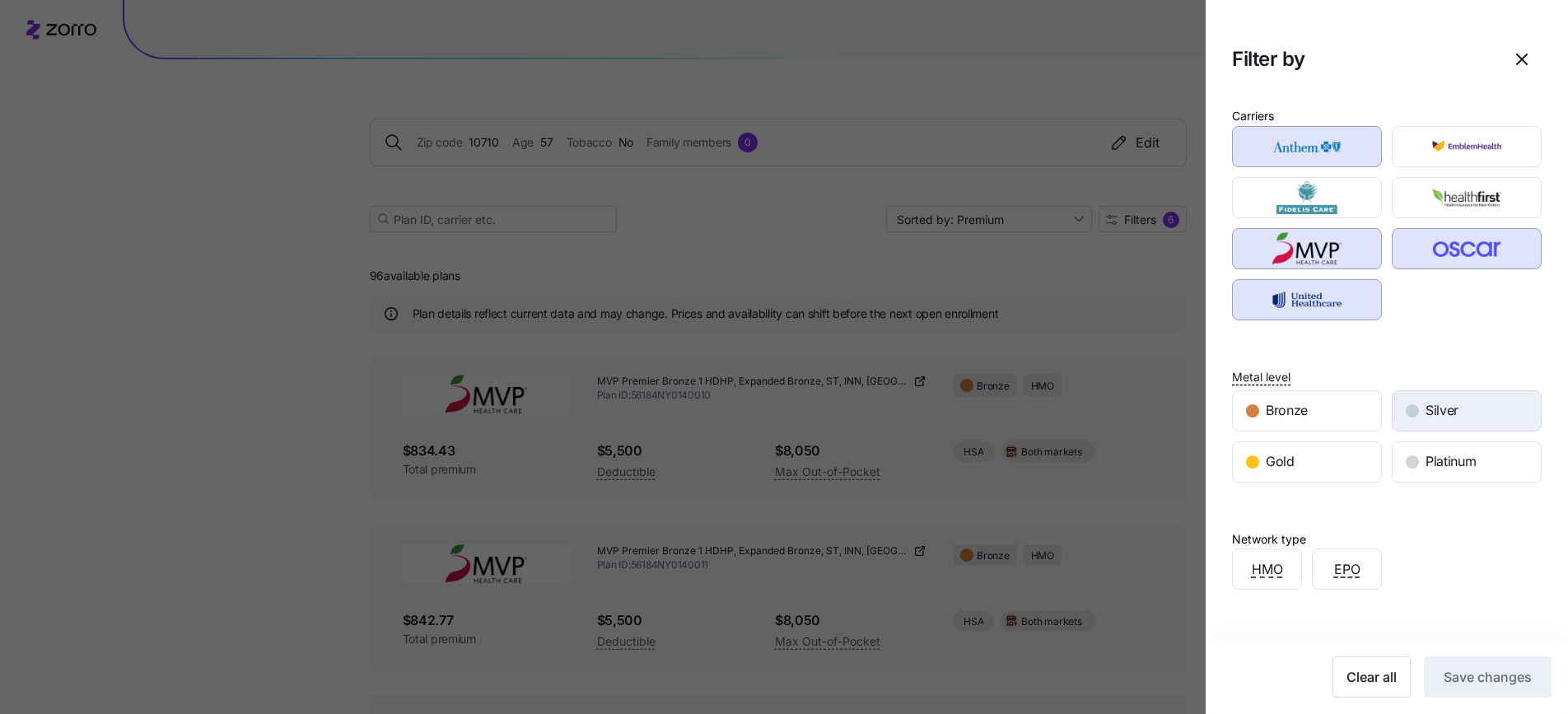
click at [1467, 419] on div "Silver" at bounding box center [1467, 411] width 149 height 40
click at [1469, 669] on span "Save changes" at bounding box center [1488, 677] width 88 height 19
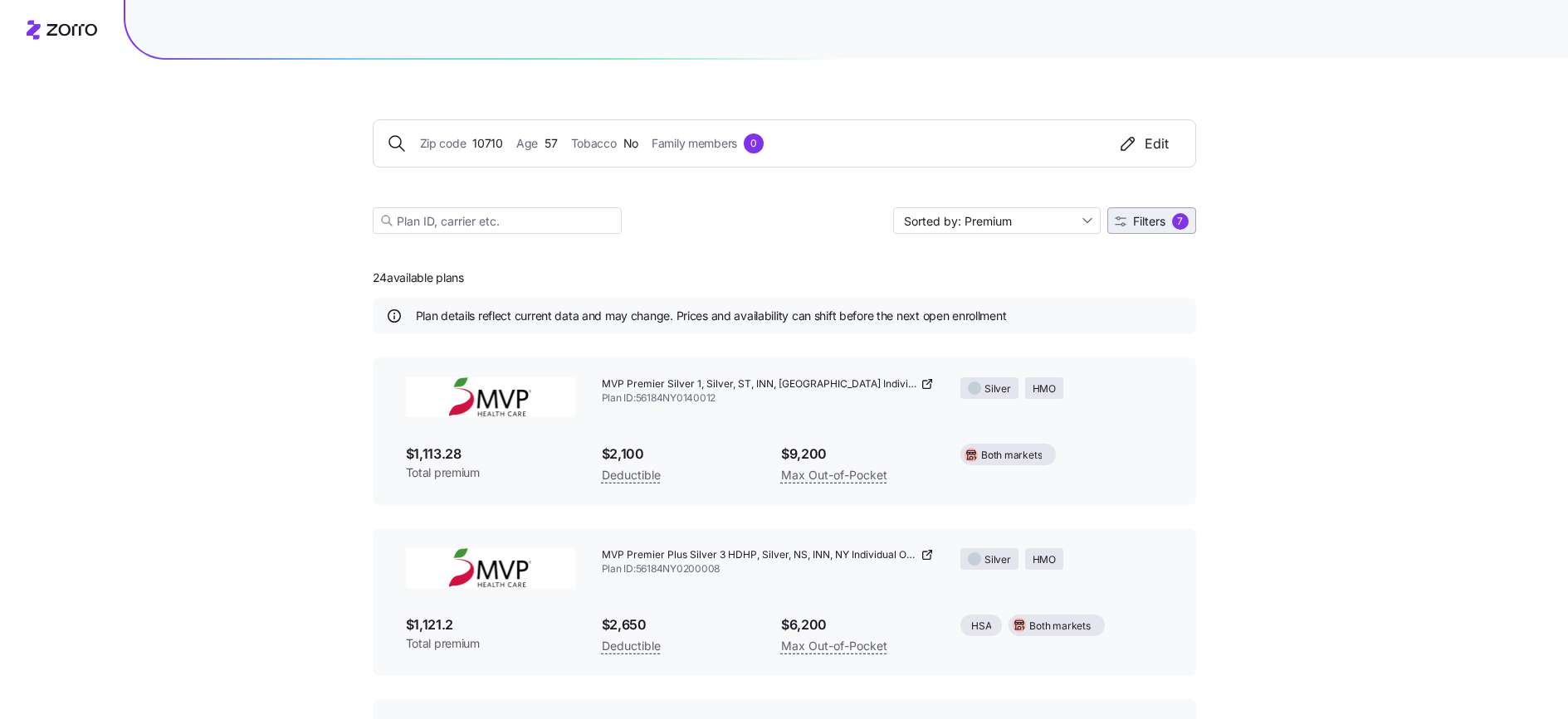
click at [1157, 222] on span "Filters" at bounding box center [1149, 221] width 32 height 12
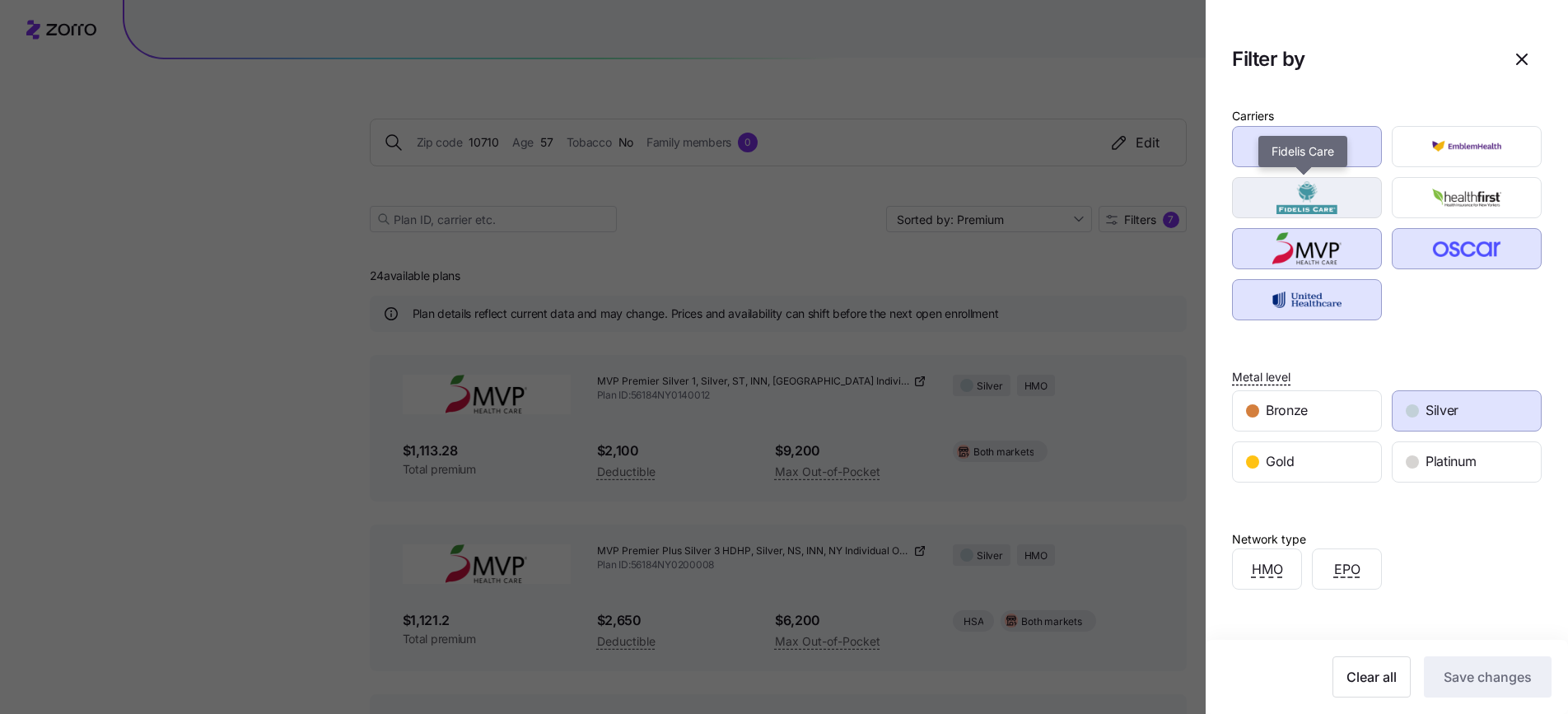
click at [1336, 211] on img "button" at bounding box center [1307, 197] width 121 height 33
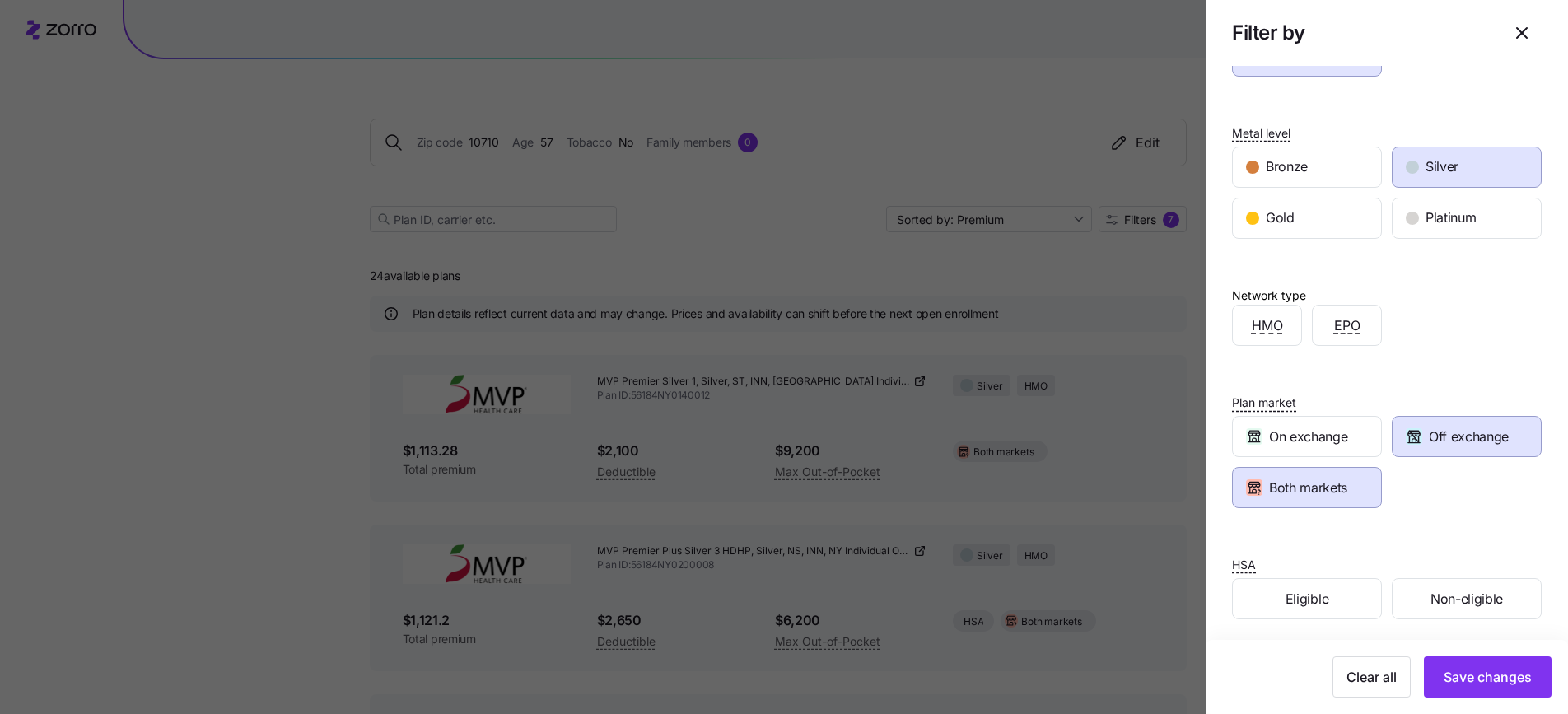
scroll to position [250, 0]
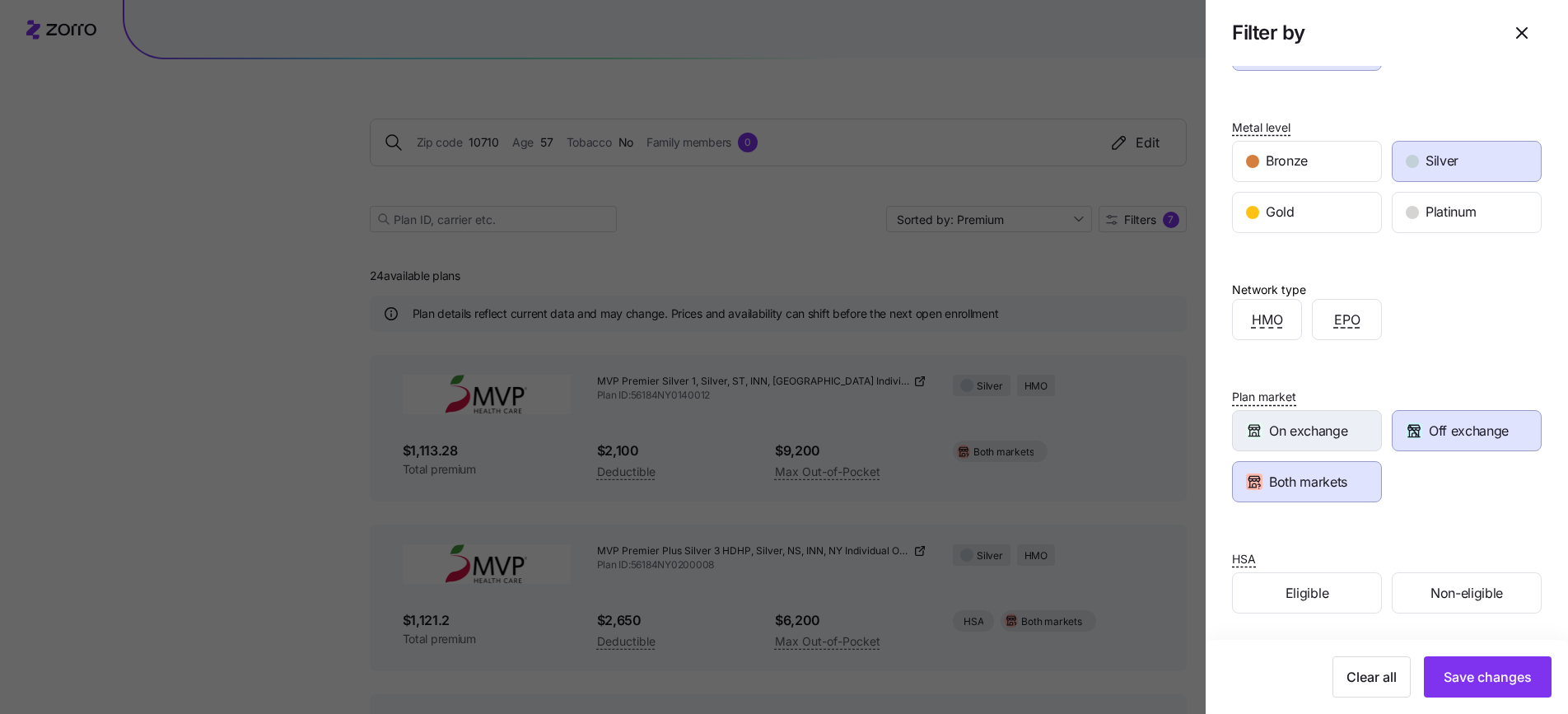
click at [1326, 432] on span "On exchange" at bounding box center [1308, 431] width 78 height 20
click at [1458, 681] on span "Save changes" at bounding box center [1488, 677] width 88 height 19
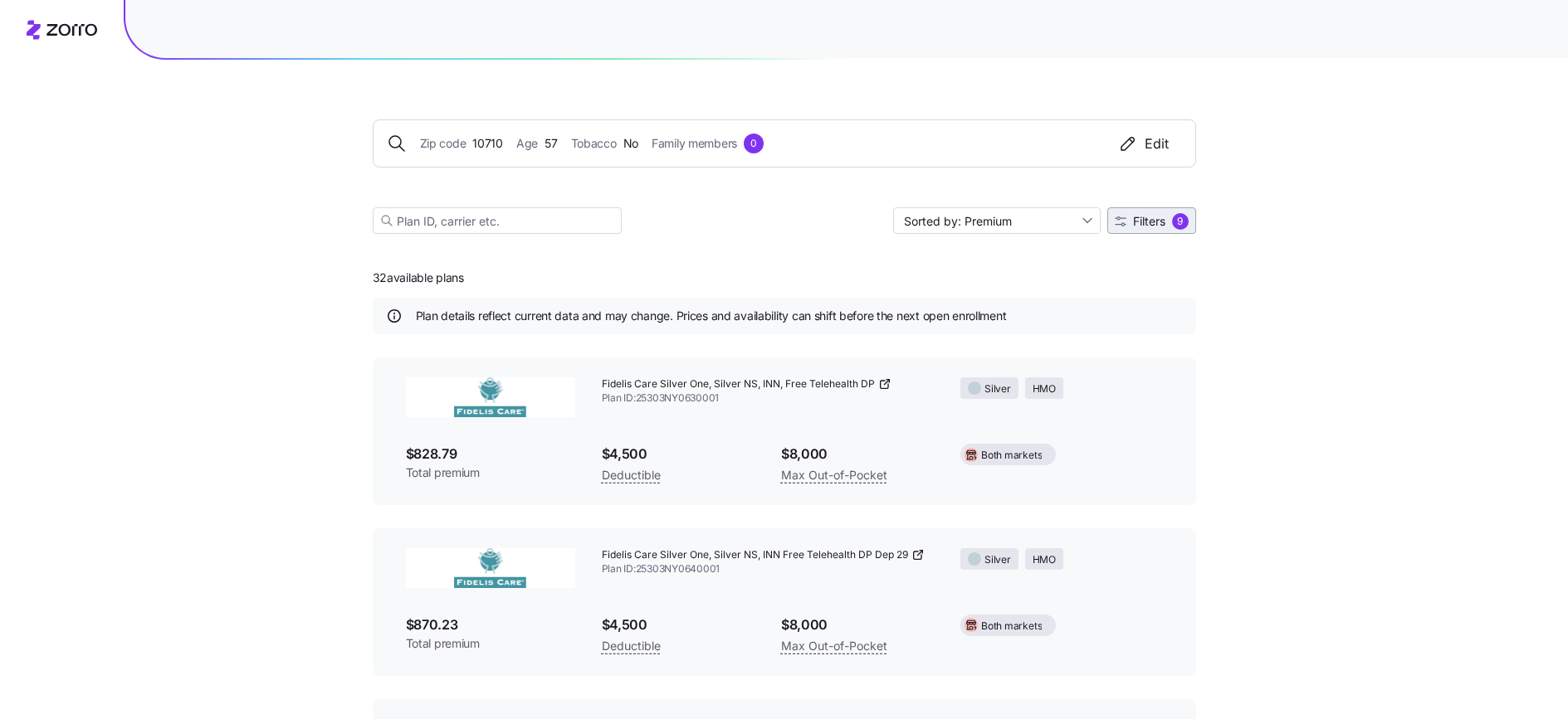
click at [1158, 228] on span "Filters 9" at bounding box center [1152, 221] width 74 height 17
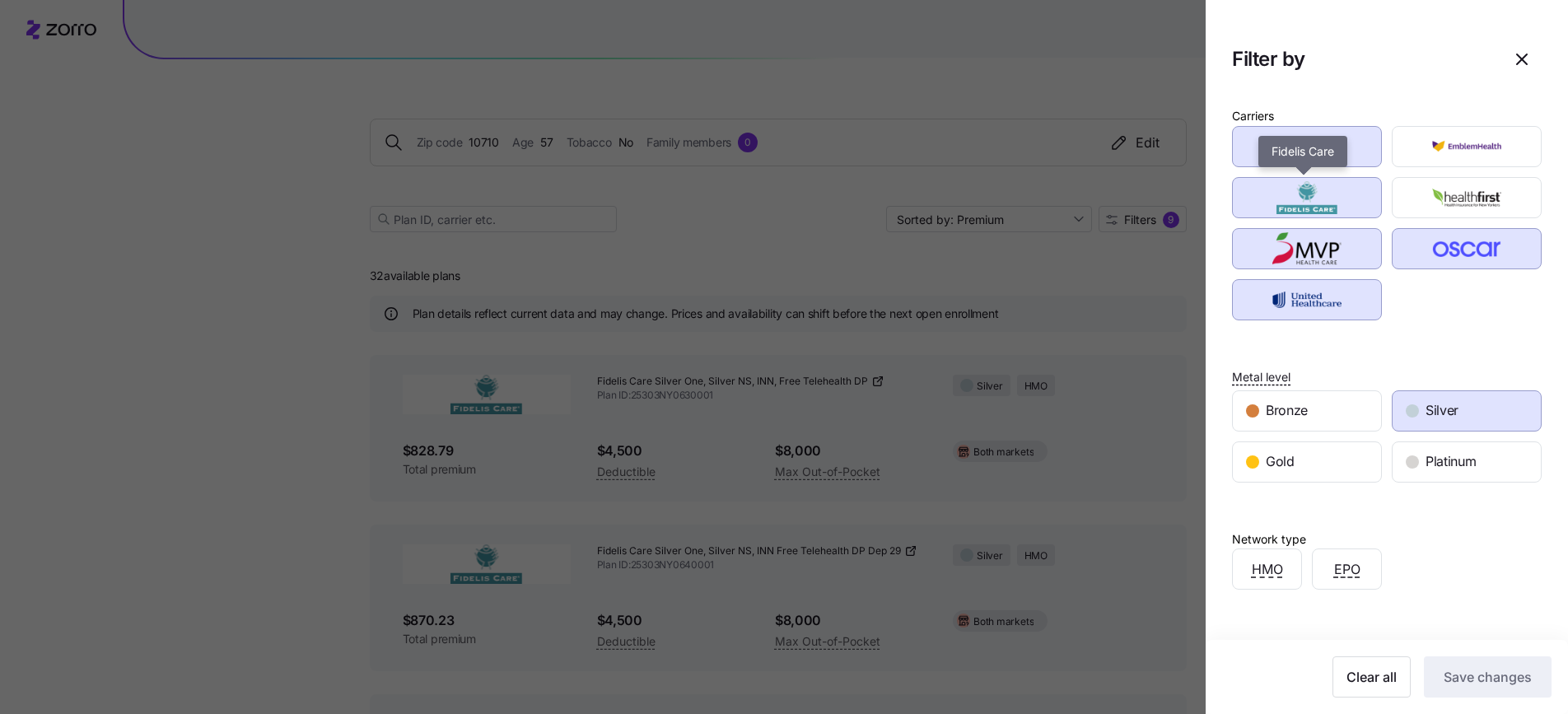
click at [1280, 196] on img "button" at bounding box center [1307, 197] width 121 height 33
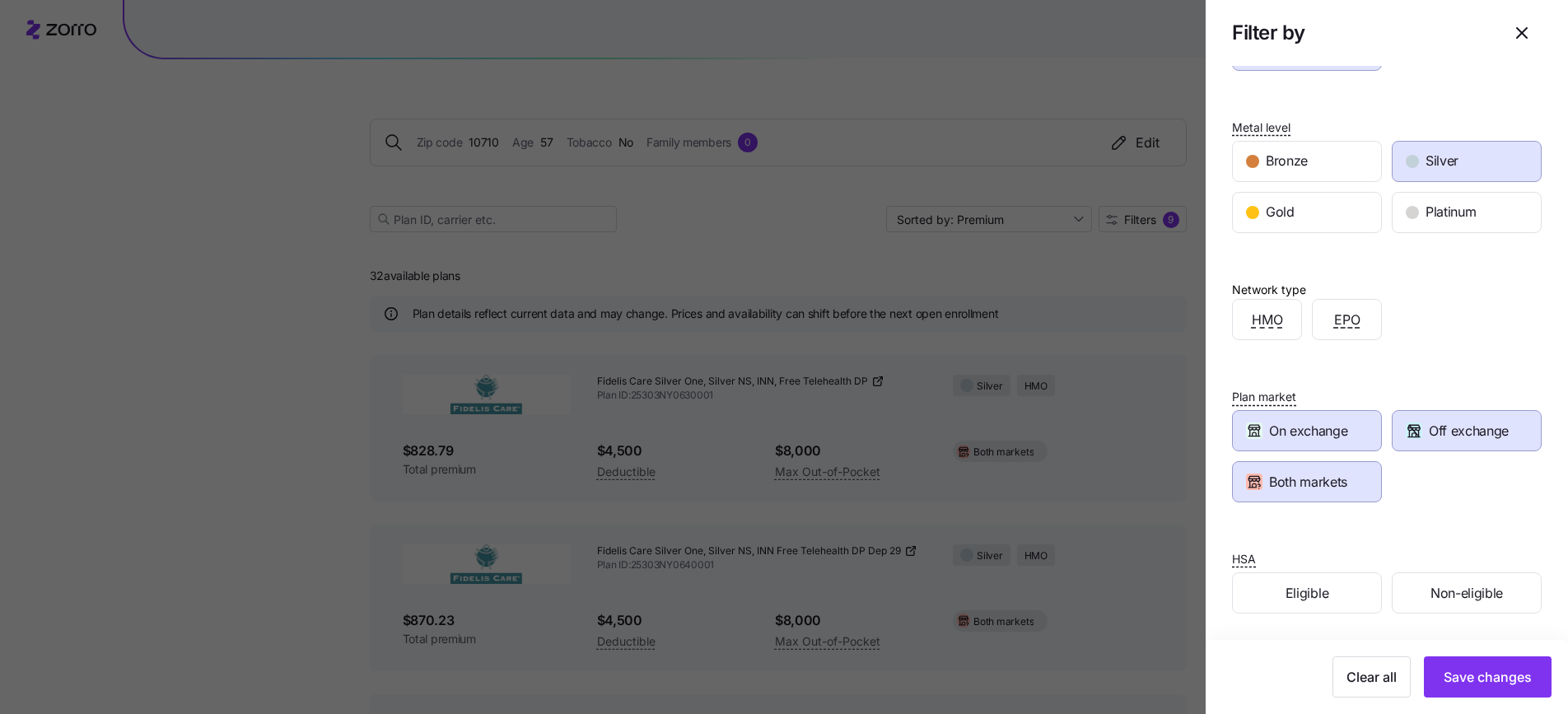
click at [1304, 438] on span "On exchange" at bounding box center [1308, 431] width 78 height 20
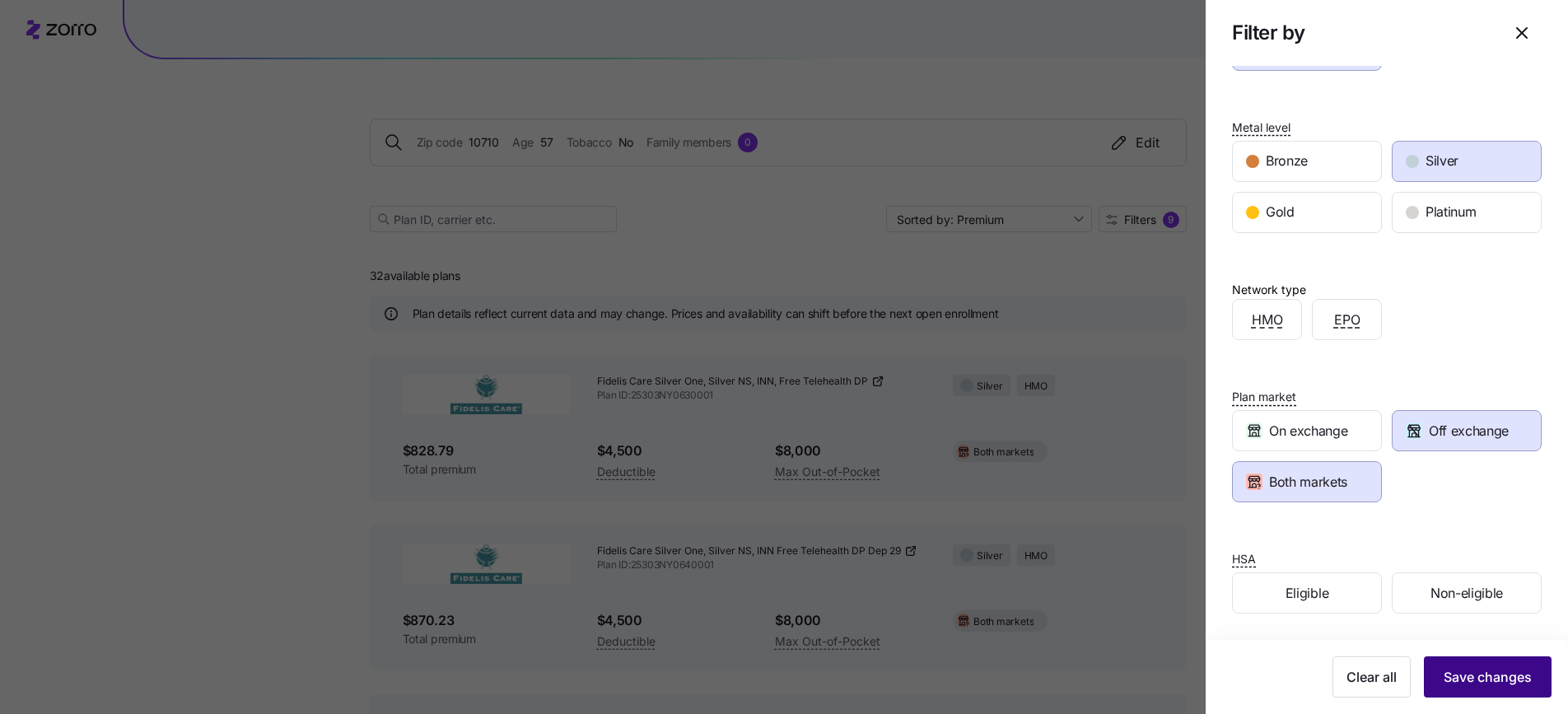
click at [1468, 679] on span "Save changes" at bounding box center [1488, 677] width 88 height 19
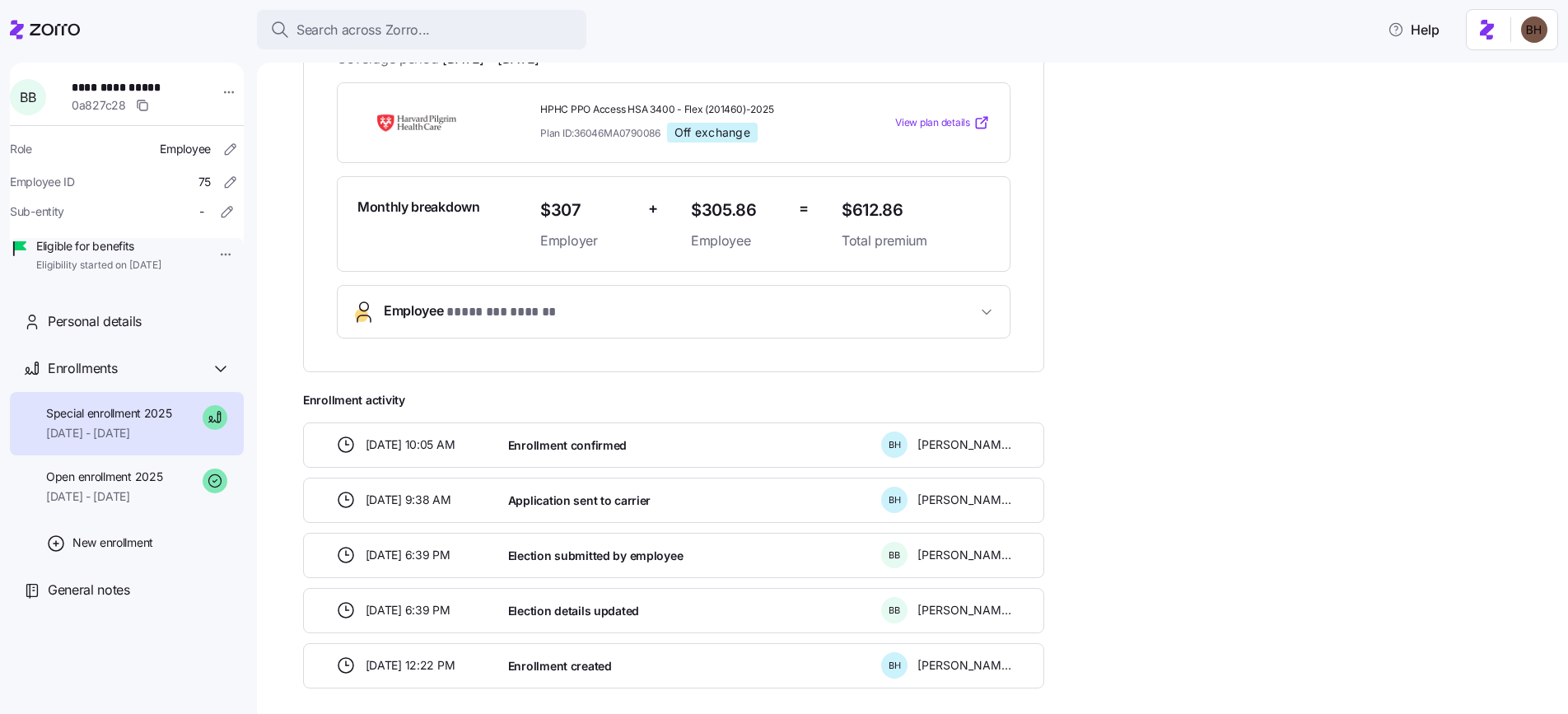
scroll to position [342, 0]
click at [142, 486] on span "Open enrollment 2025" at bounding box center [103, 477] width 116 height 17
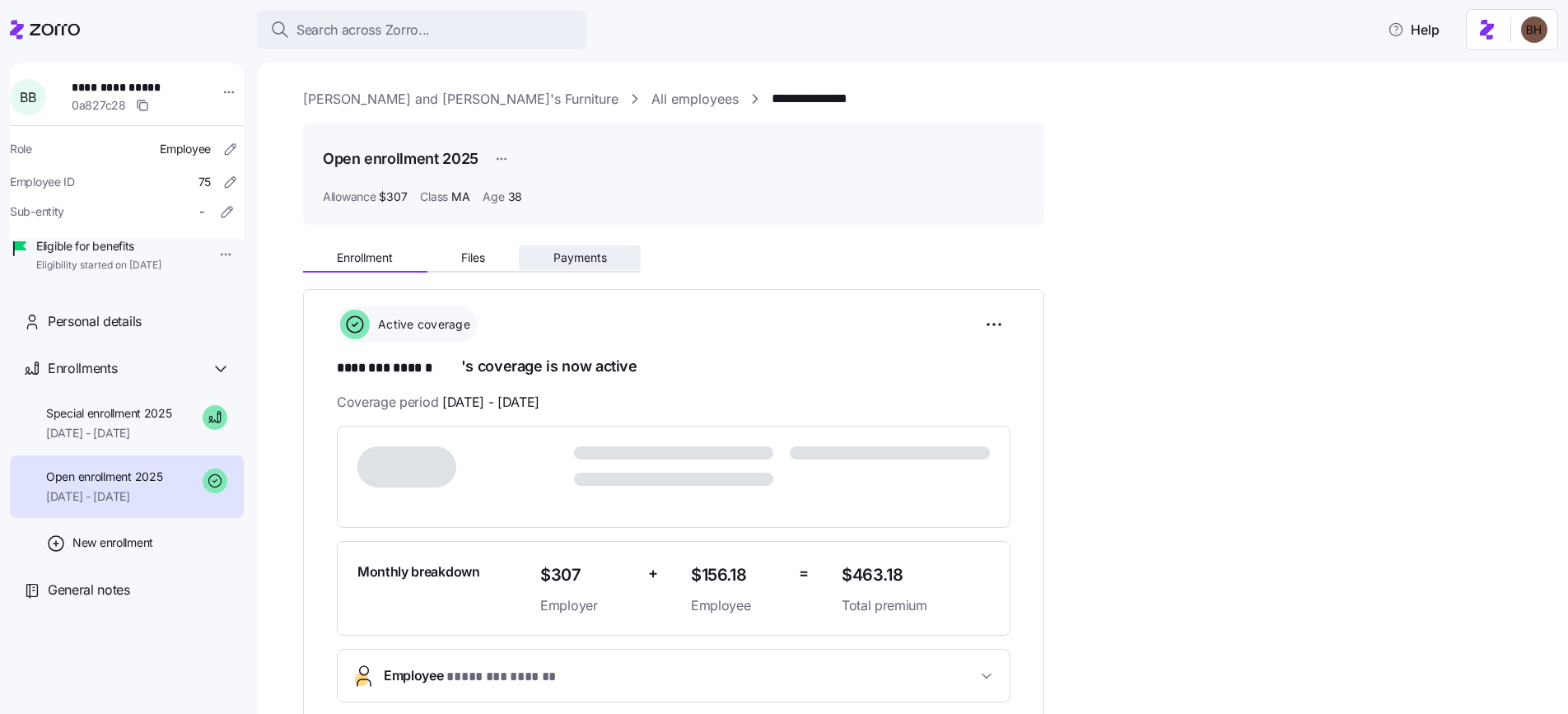
click at [570, 261] on span "Payments" at bounding box center [580, 257] width 54 height 12
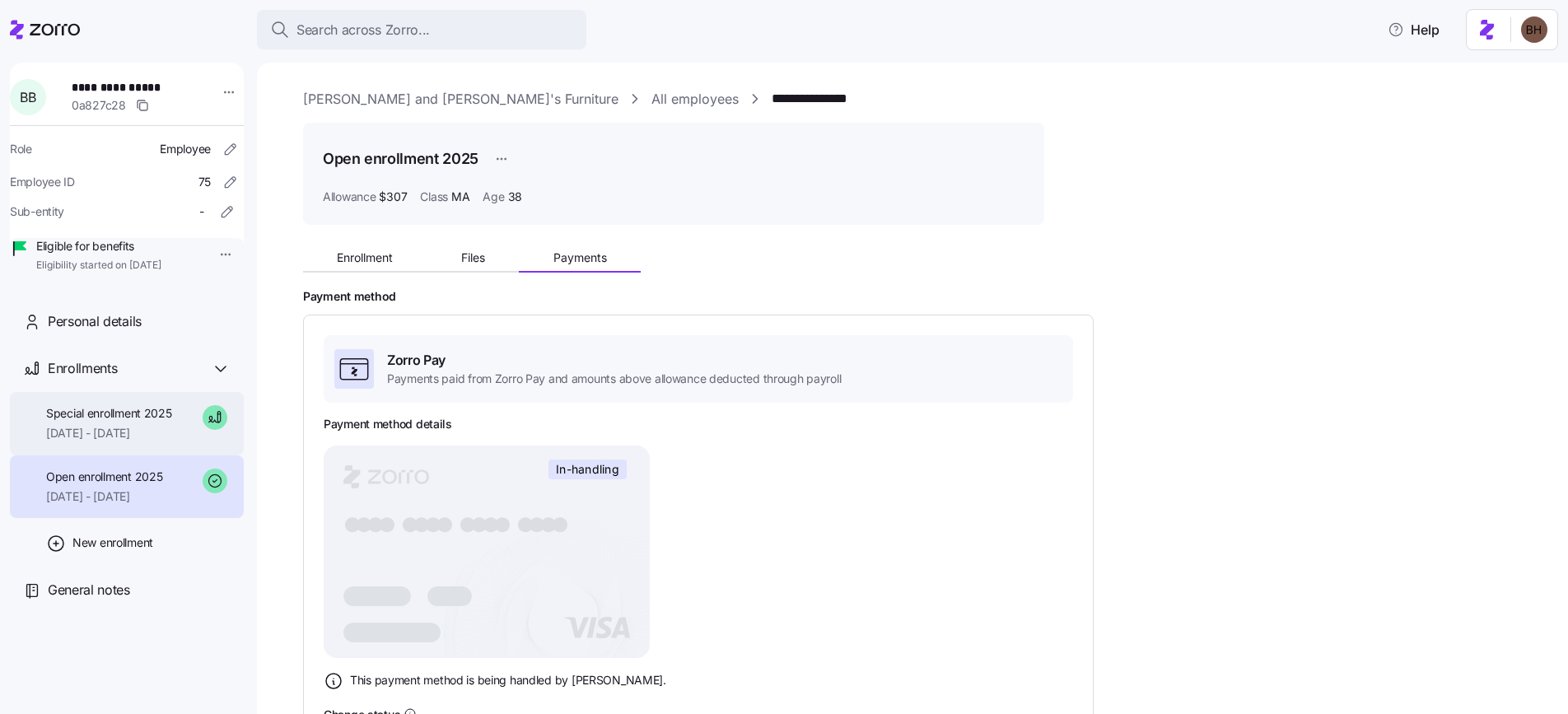
click at [129, 422] on span "Special enrollment 2025" at bounding box center [109, 413] width 126 height 17
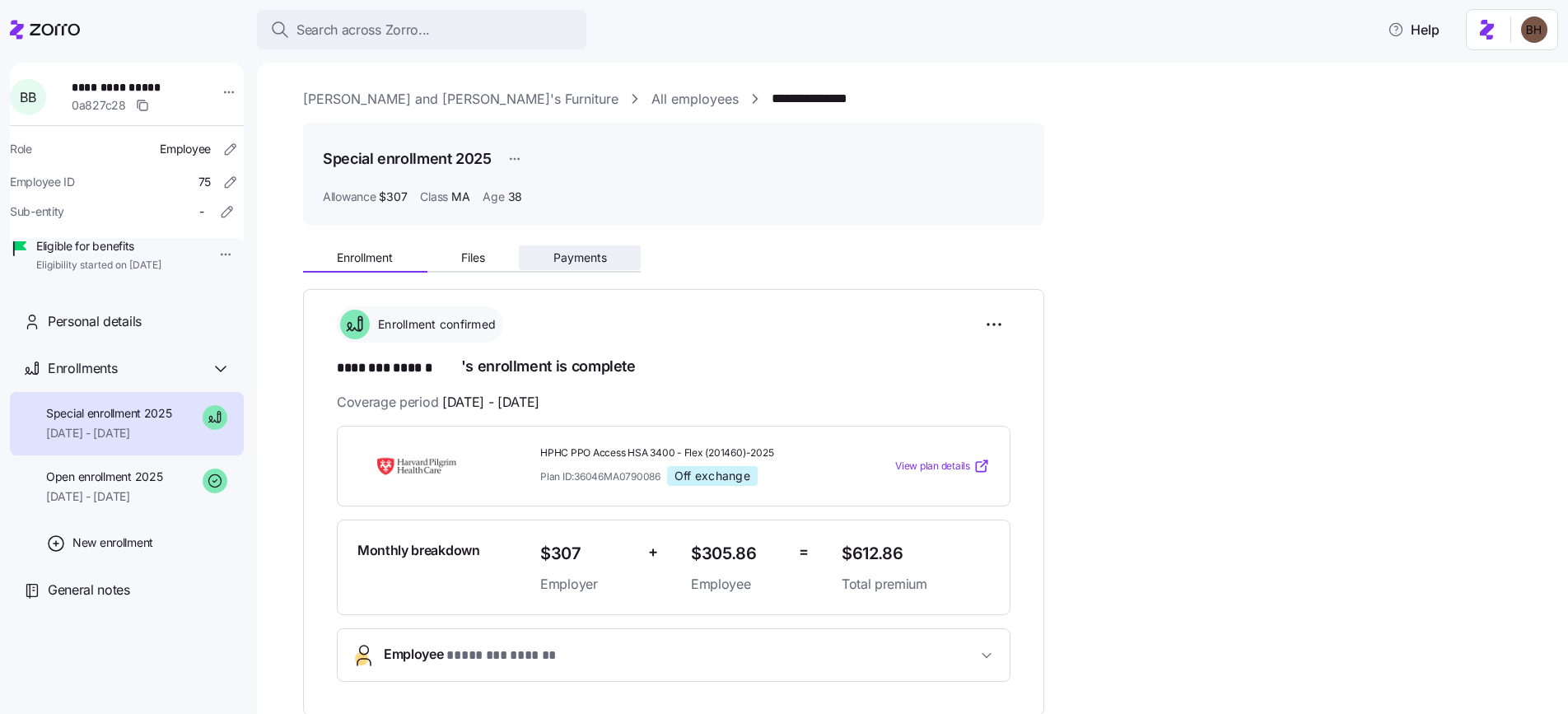
click at [582, 255] on span "Payments" at bounding box center [580, 257] width 54 height 12
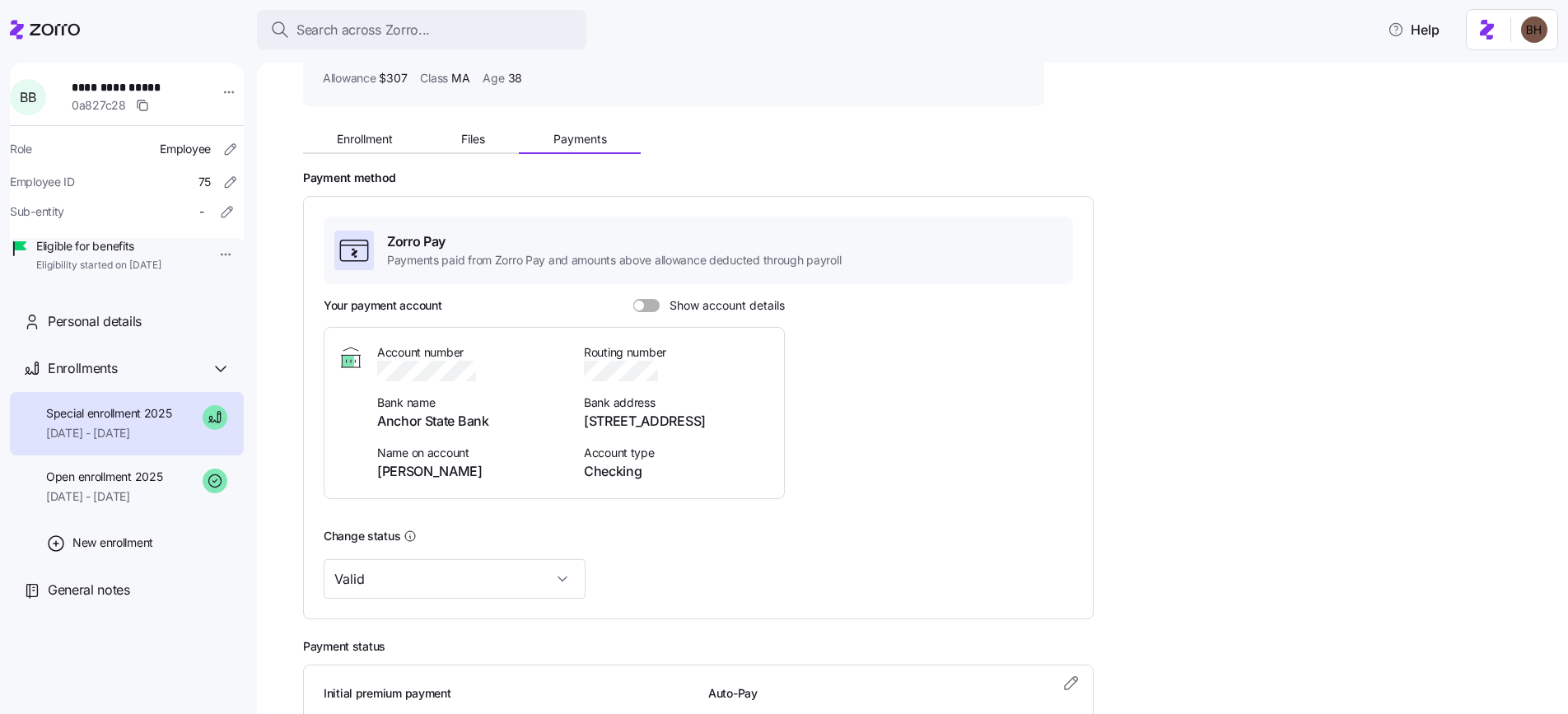
scroll to position [265, 0]
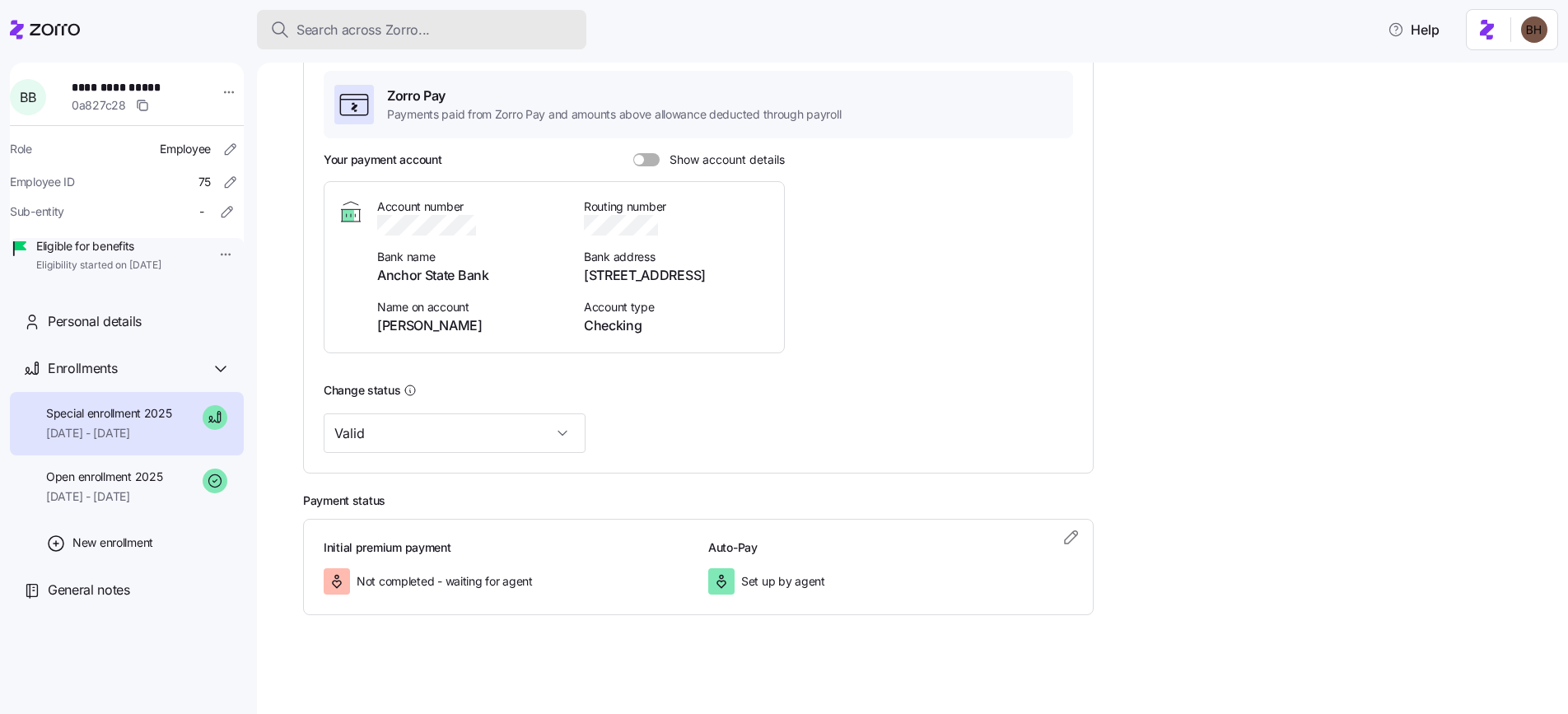
click at [366, 27] on span "Search across Zorro..." at bounding box center [363, 29] width 134 height 20
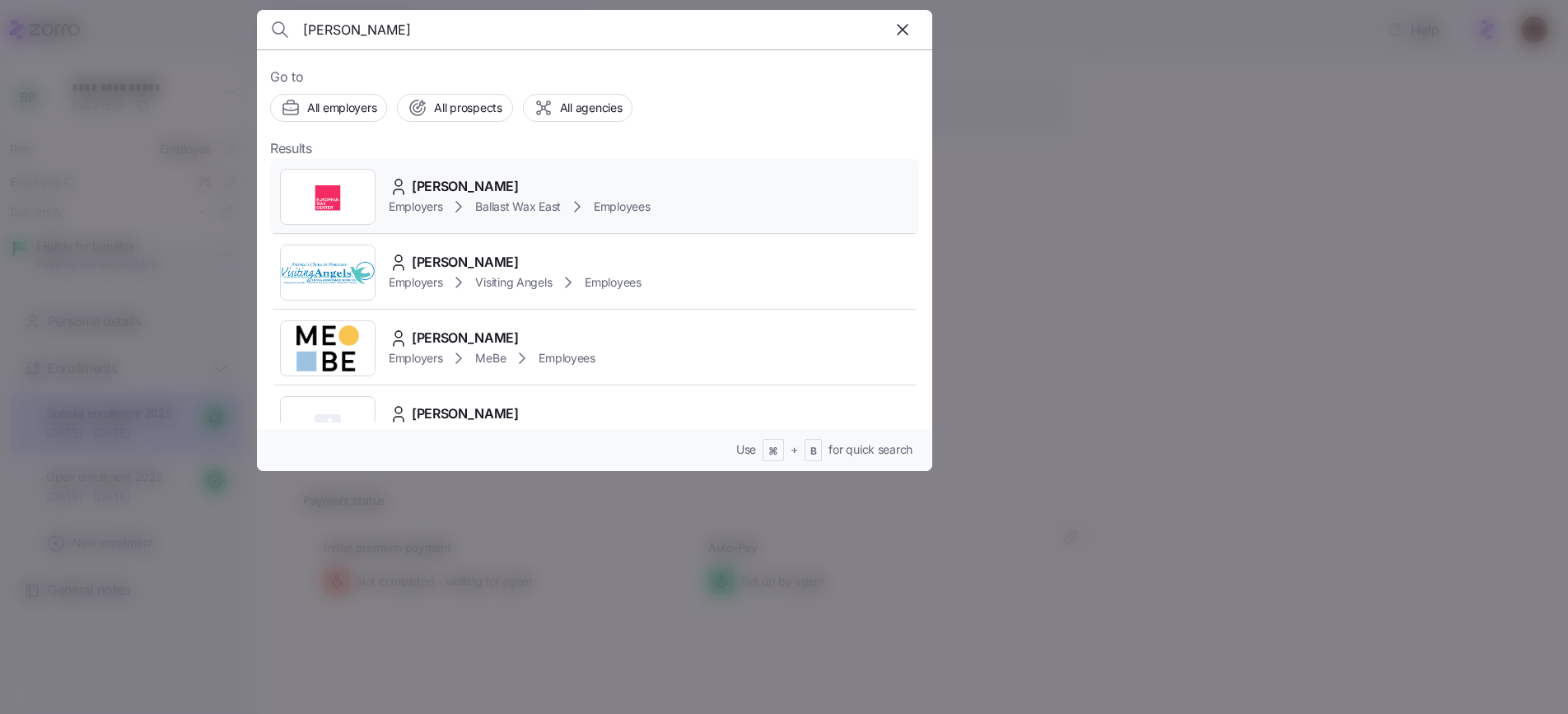
type input "[PERSON_NAME]"
click at [462, 186] on span "[PERSON_NAME]" at bounding box center [465, 186] width 107 height 20
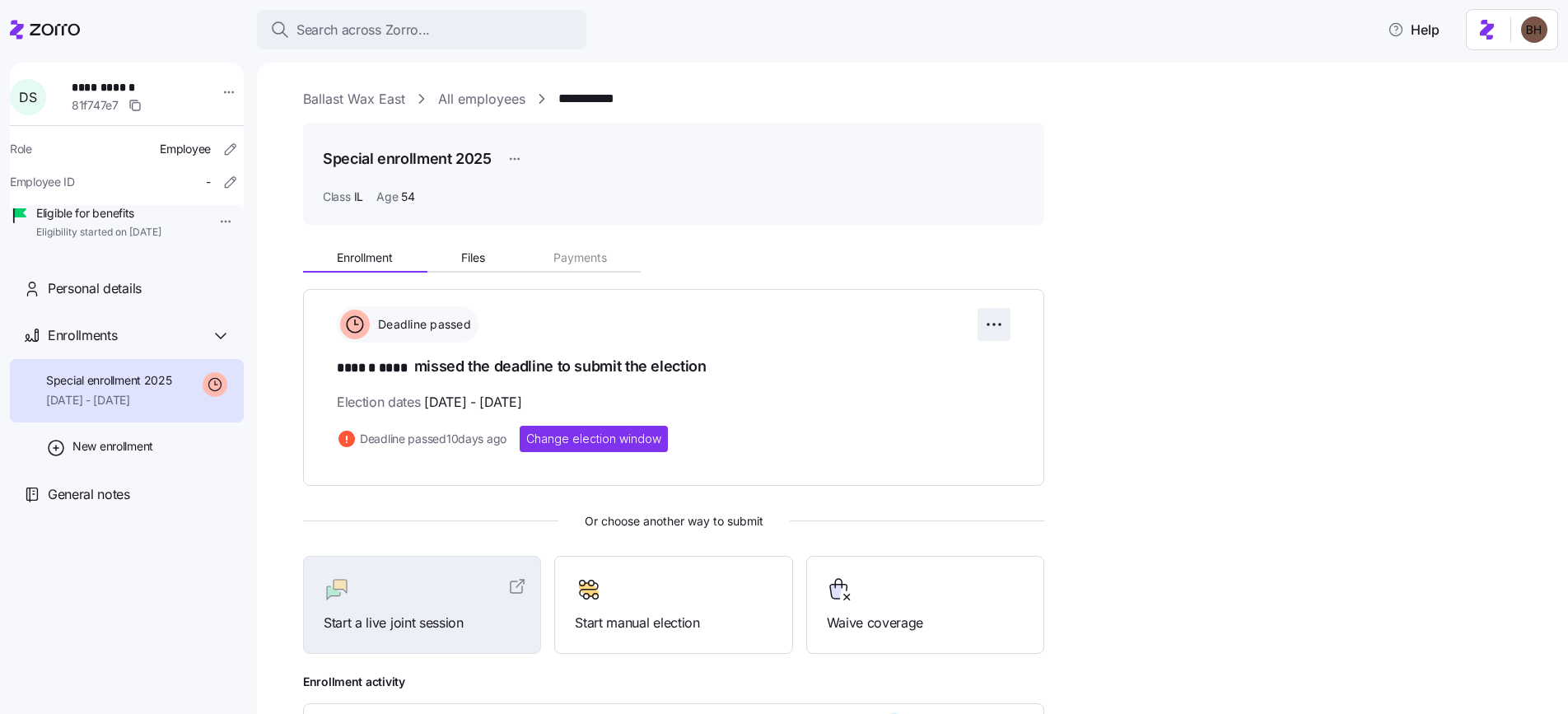
click at [1002, 324] on html "**********" at bounding box center [784, 352] width 1568 height 704
click at [982, 360] on span "Change election window" at bounding box center [931, 365] width 126 height 17
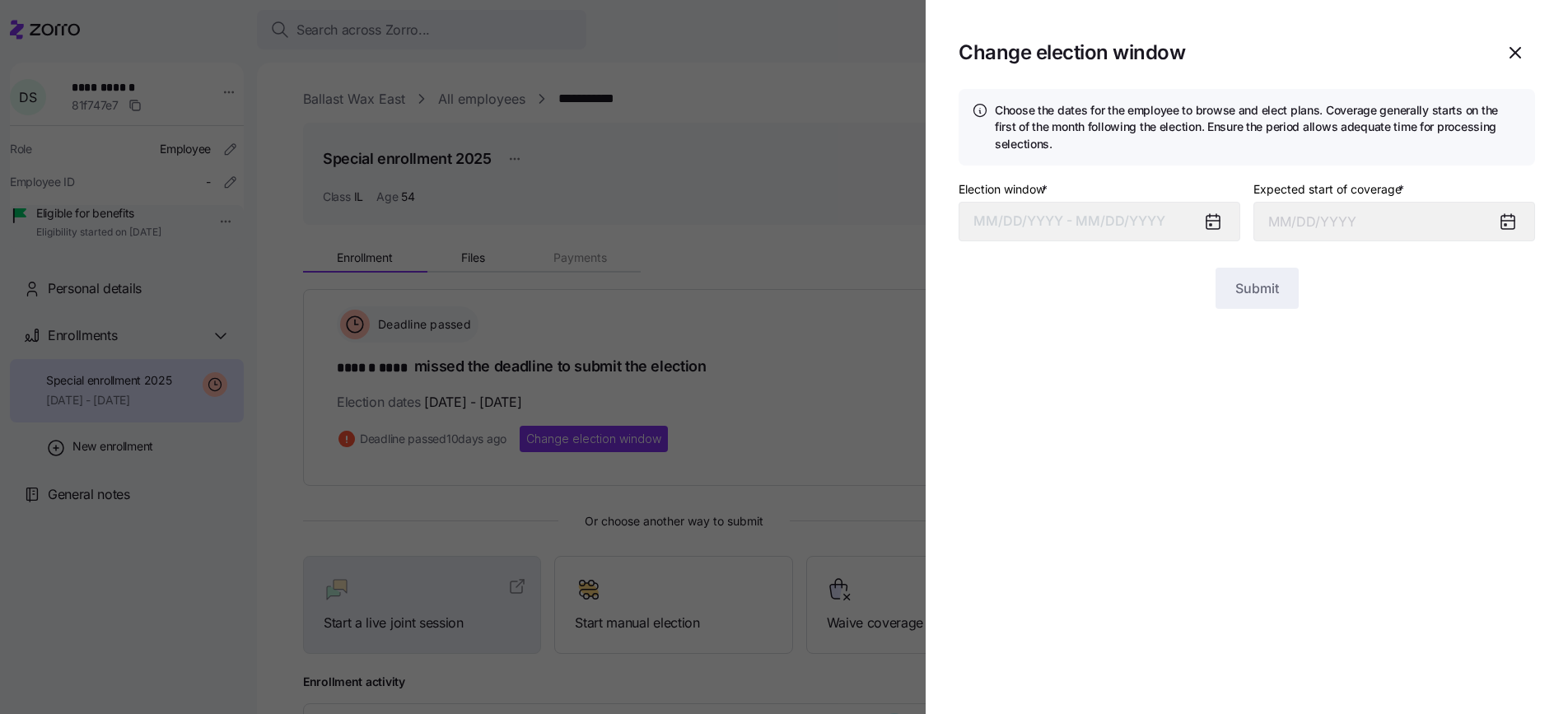
type input "[DATE]"
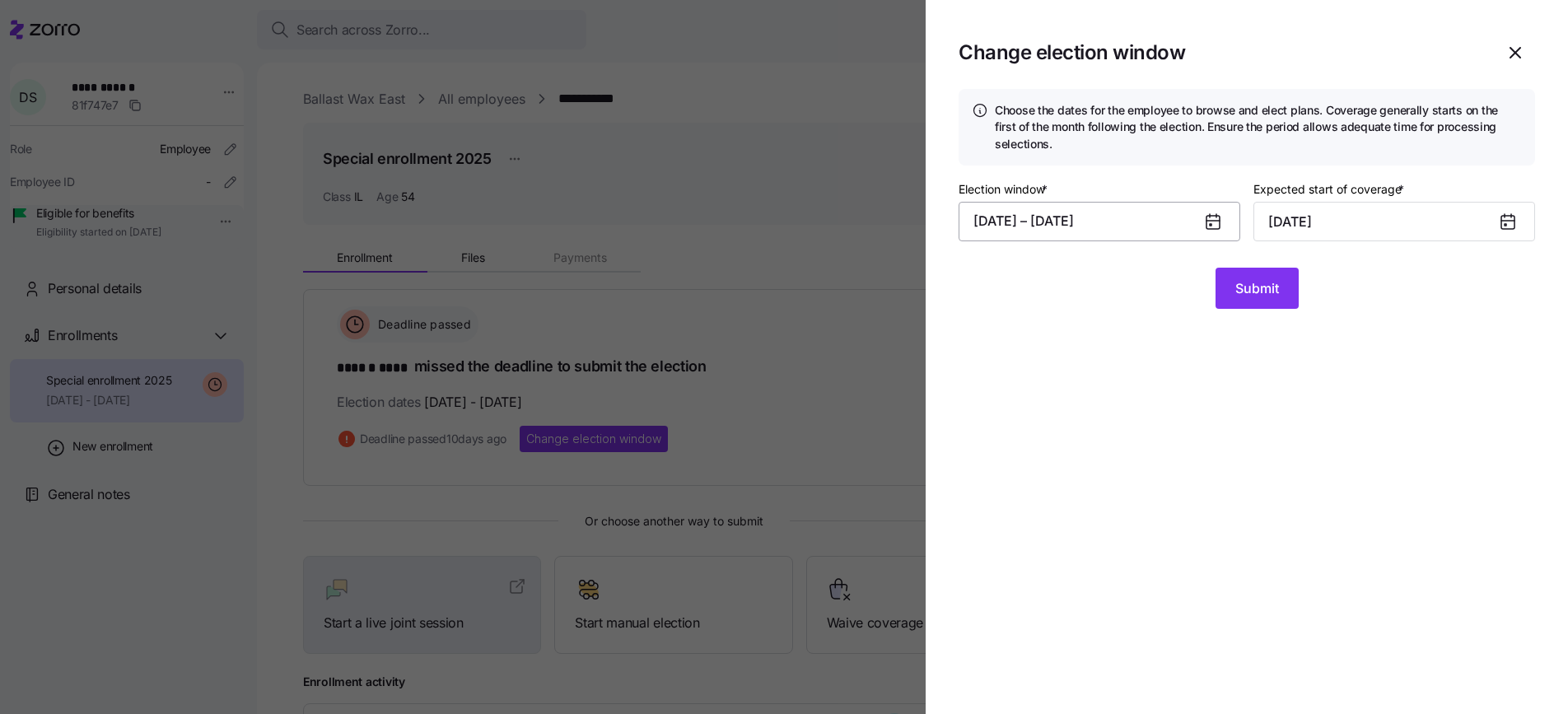
click at [1089, 216] on button "[DATE] – [DATE]" at bounding box center [1099, 221] width 282 height 40
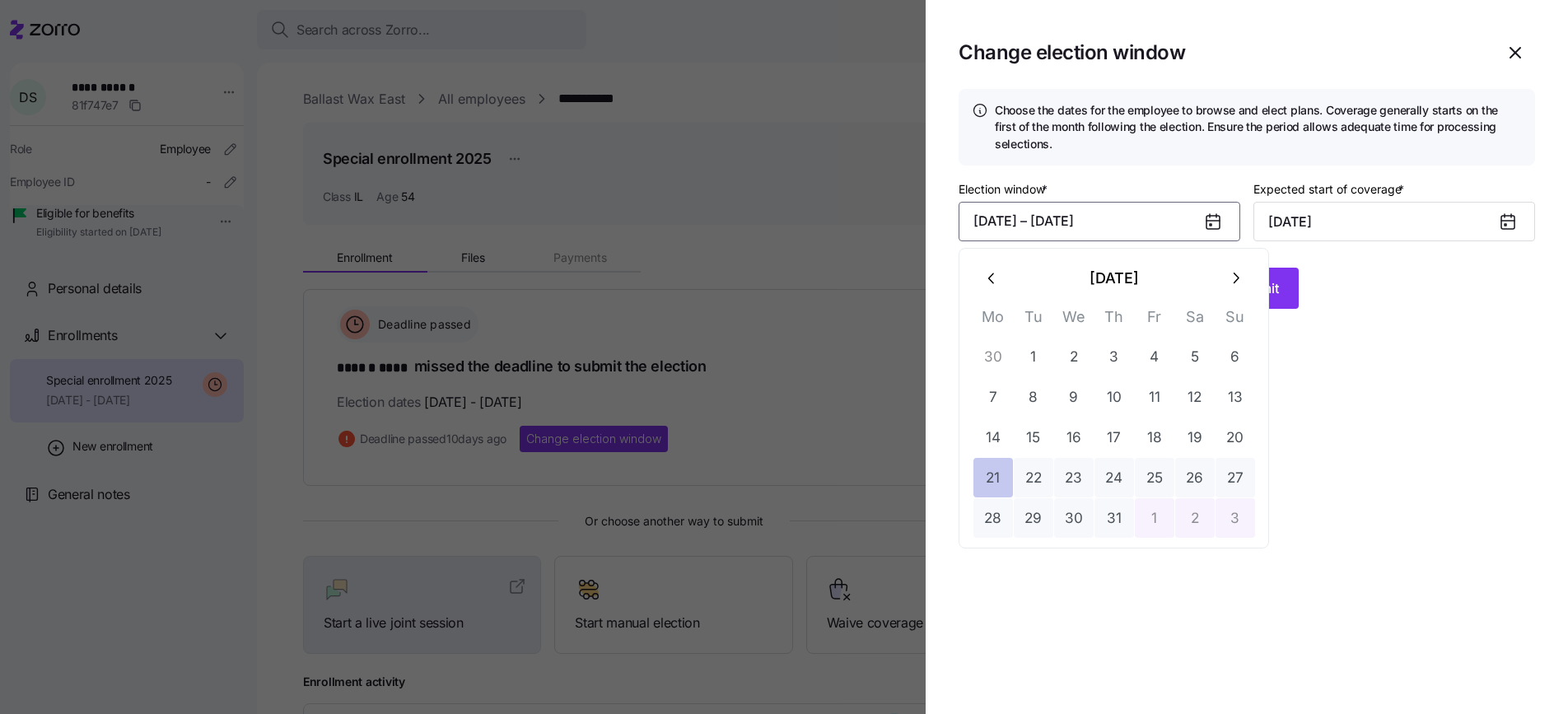
click at [999, 472] on button "21" at bounding box center [993, 478] width 40 height 40
click at [1236, 270] on icon "button" at bounding box center [1235, 279] width 18 height 18
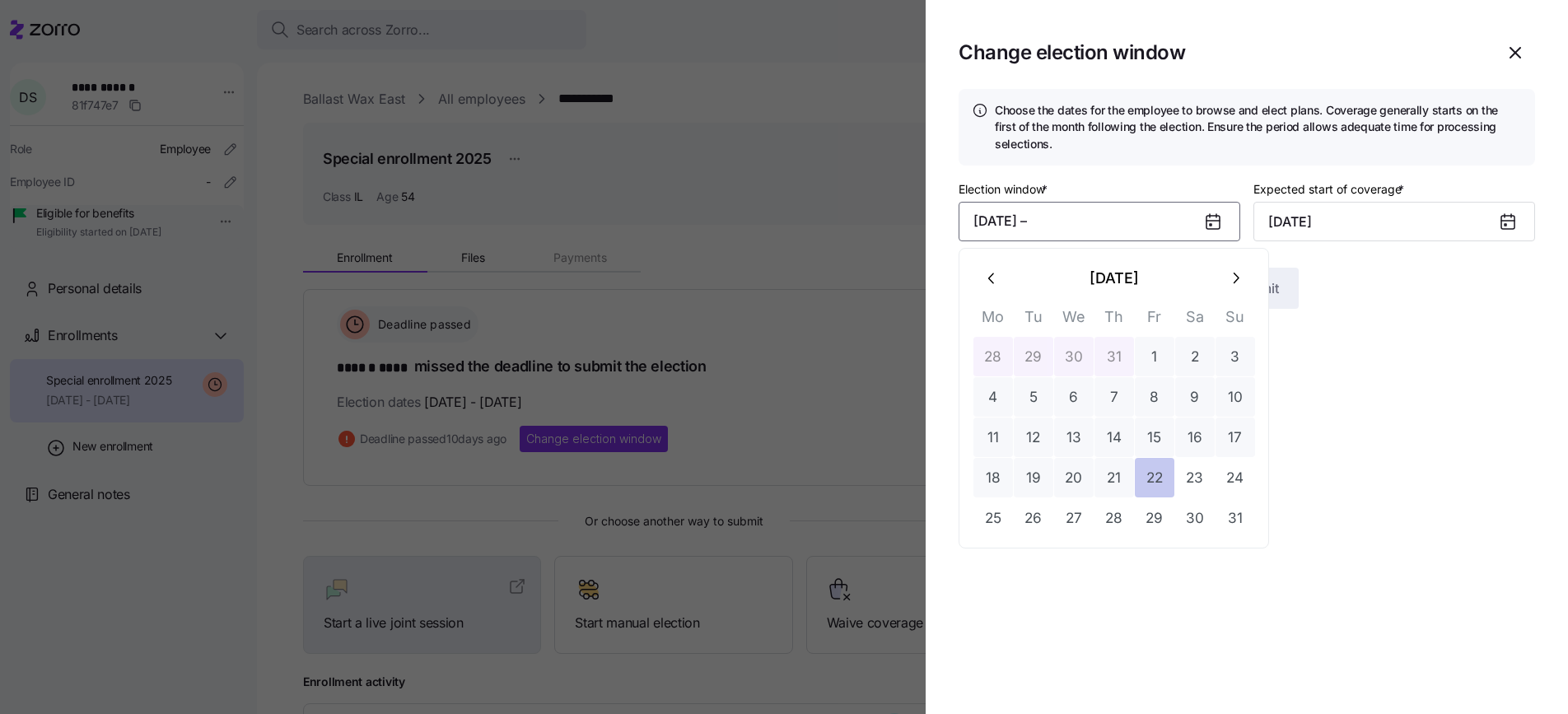
click at [1160, 477] on button "22" at bounding box center [1154, 478] width 40 height 40
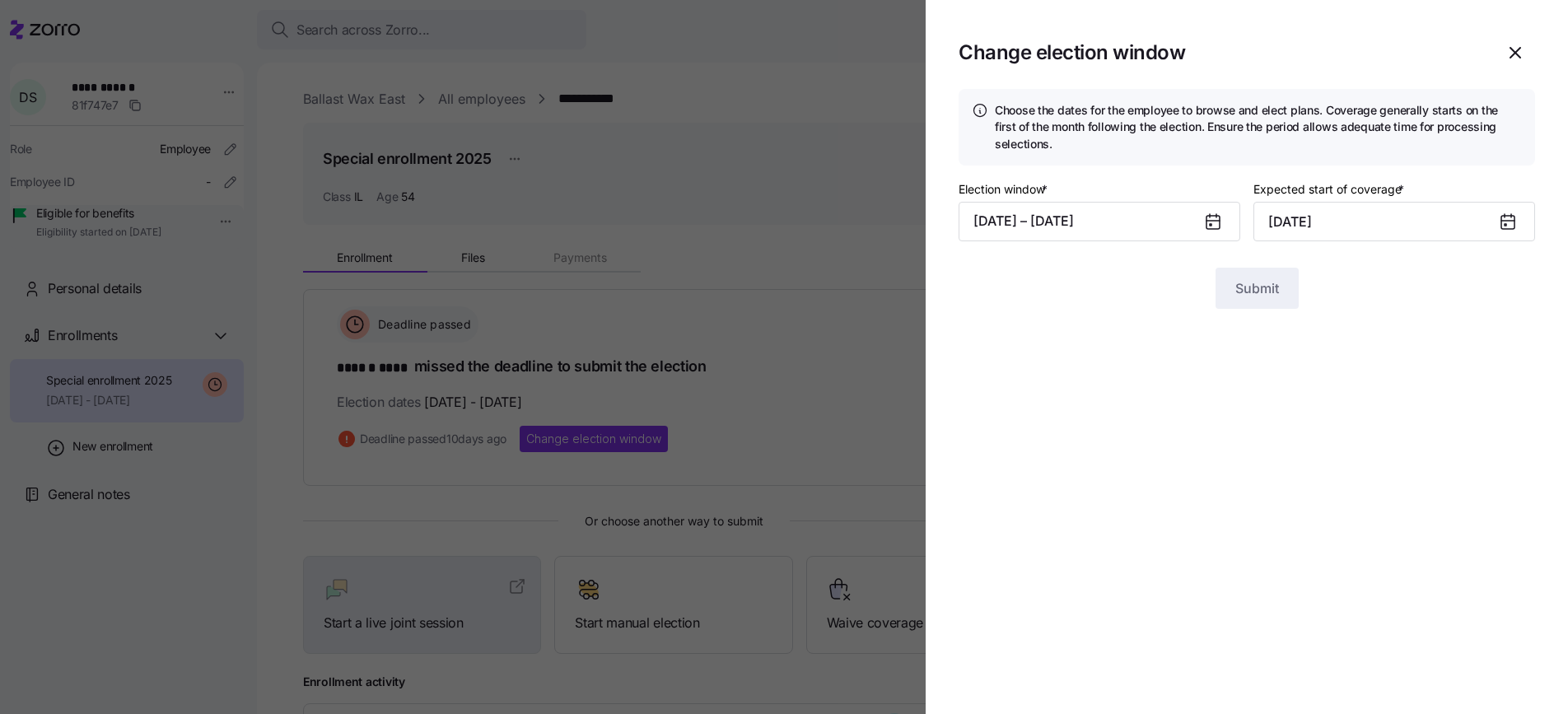
click at [1381, 306] on div "Submit" at bounding box center [1247, 288] width 577 height 42
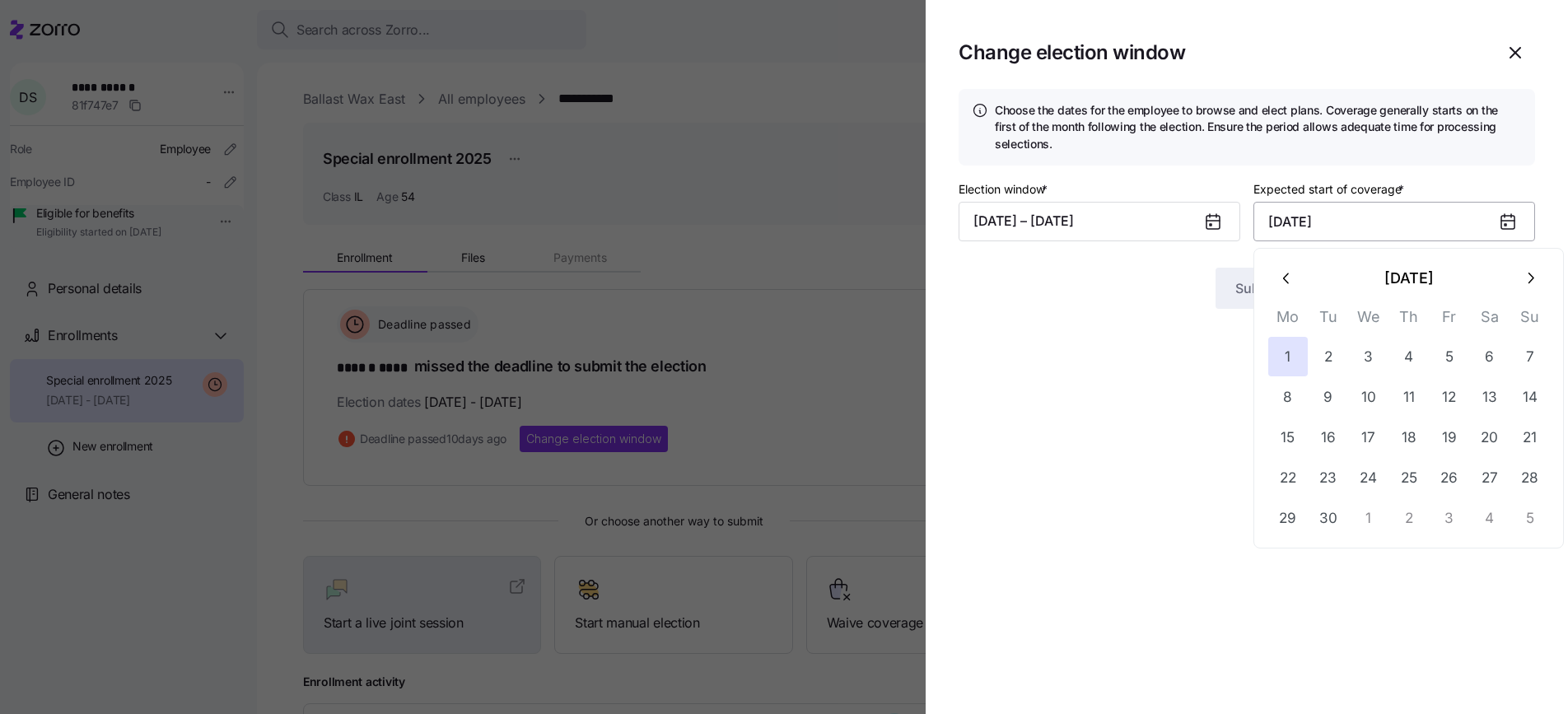
click at [1322, 226] on input "[DATE]" at bounding box center [1394, 221] width 282 height 40
click at [1289, 351] on button "1" at bounding box center [1288, 357] width 40 height 40
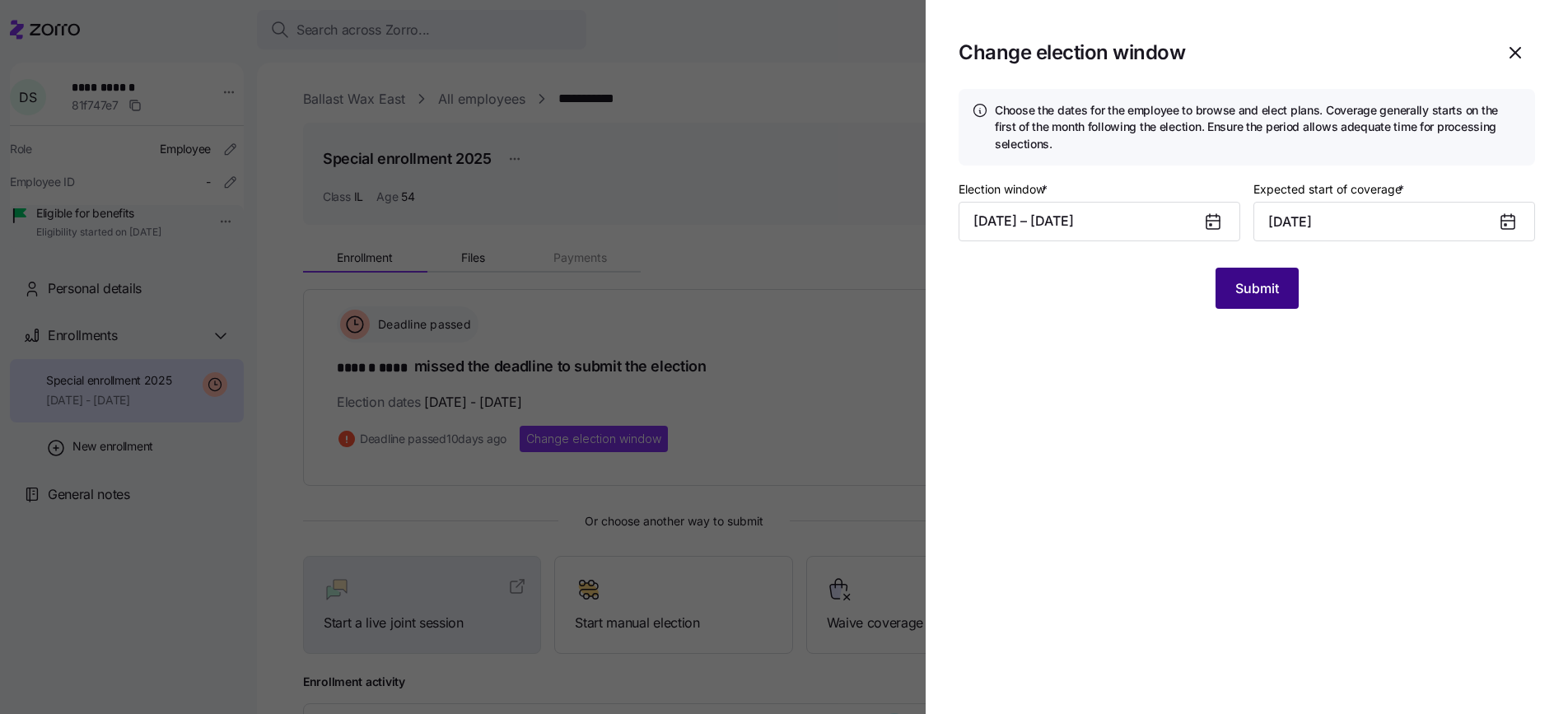
click at [1259, 291] on span "Submit" at bounding box center [1257, 288] width 43 height 19
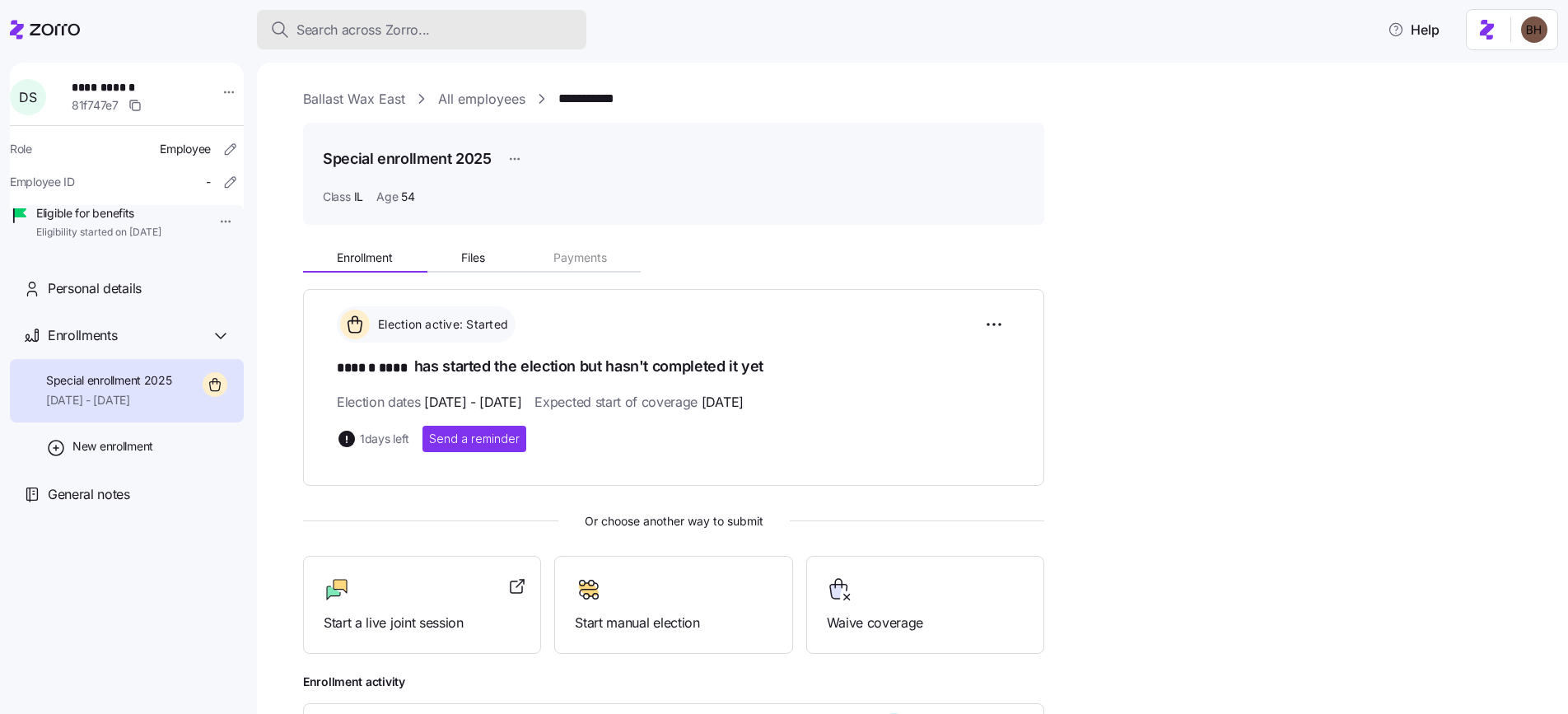
click at [391, 27] on span "Search across Zorro..." at bounding box center [363, 29] width 134 height 20
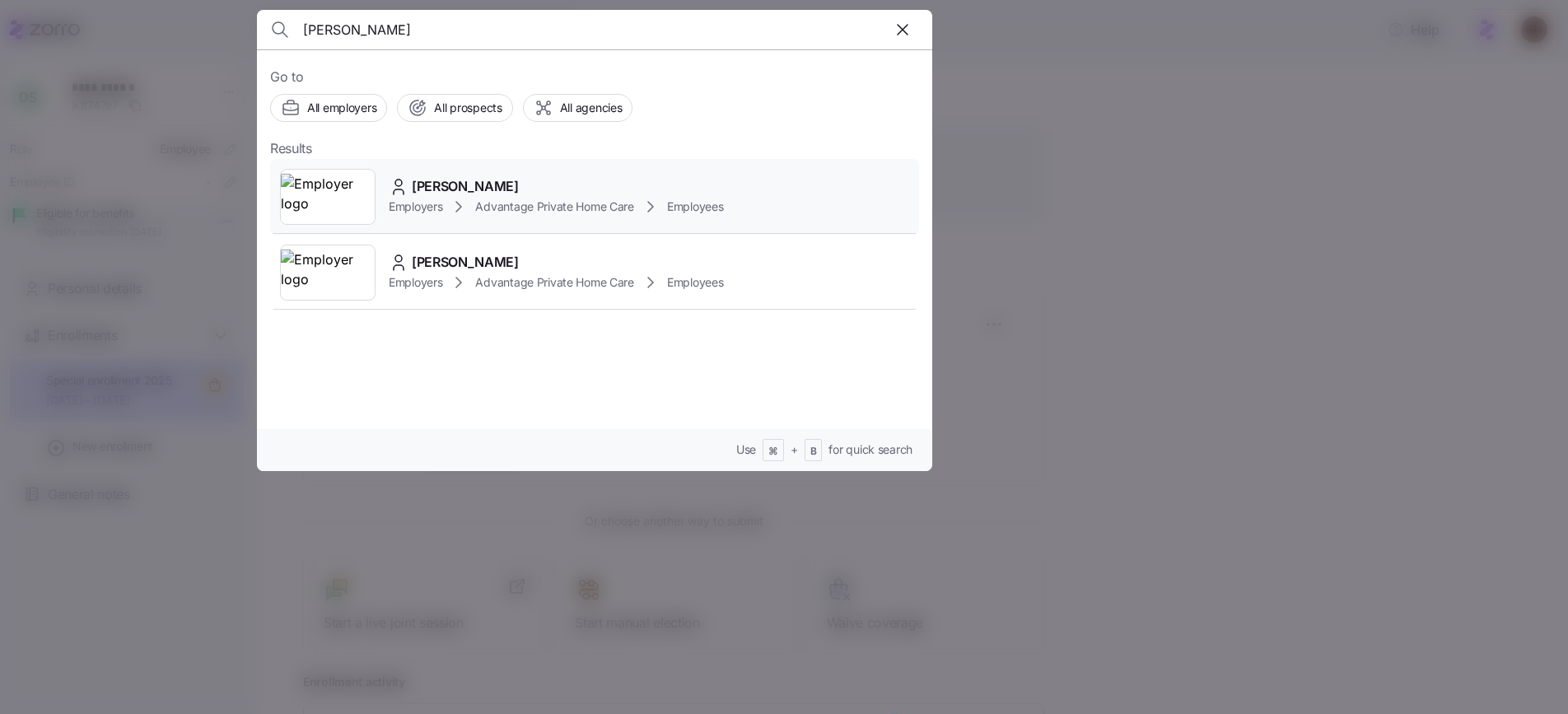
type input "[PERSON_NAME]"
click at [498, 189] on span "[PERSON_NAME]" at bounding box center [465, 186] width 107 height 20
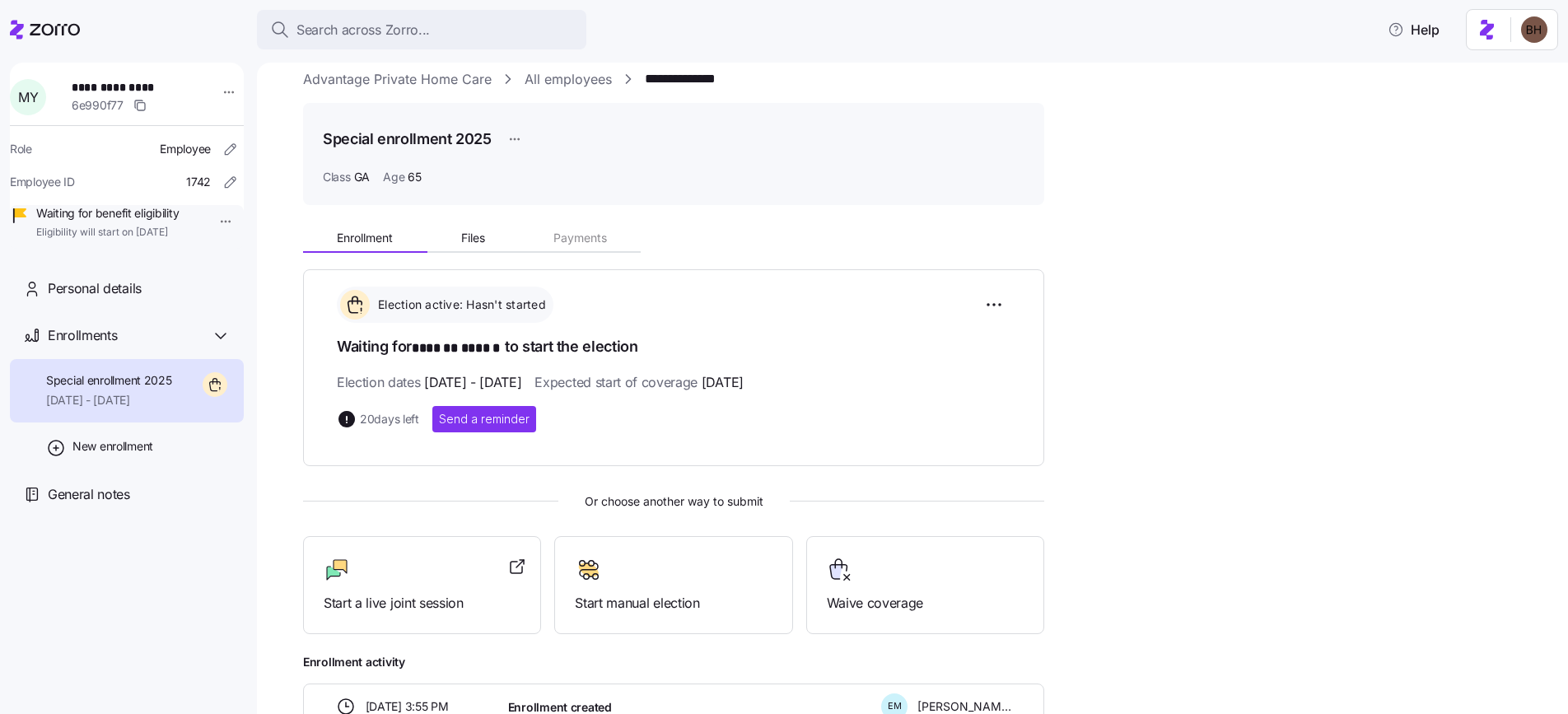
scroll to position [4, 0]
